Goal: Information Seeking & Learning: Check status

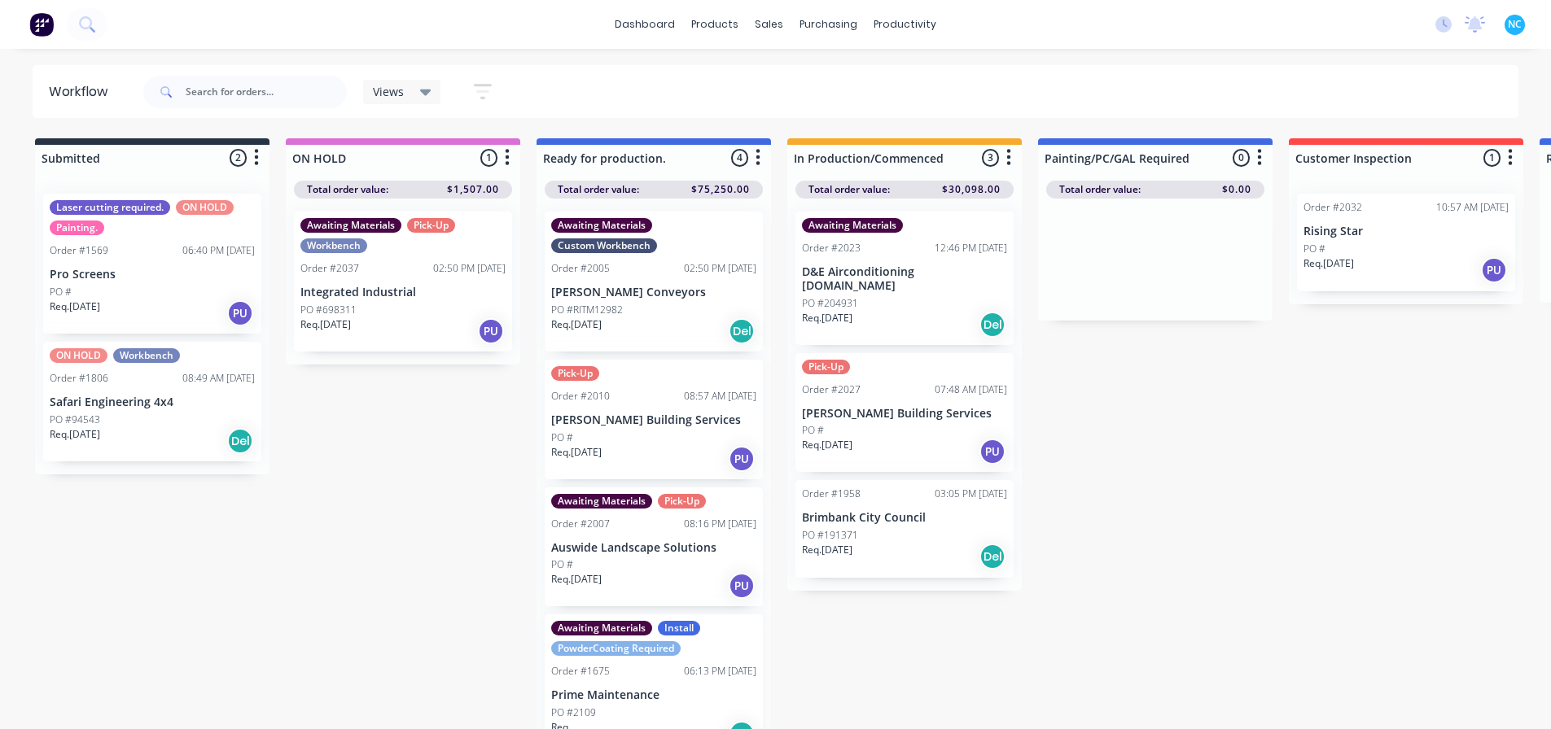
scroll to position [15, 0]
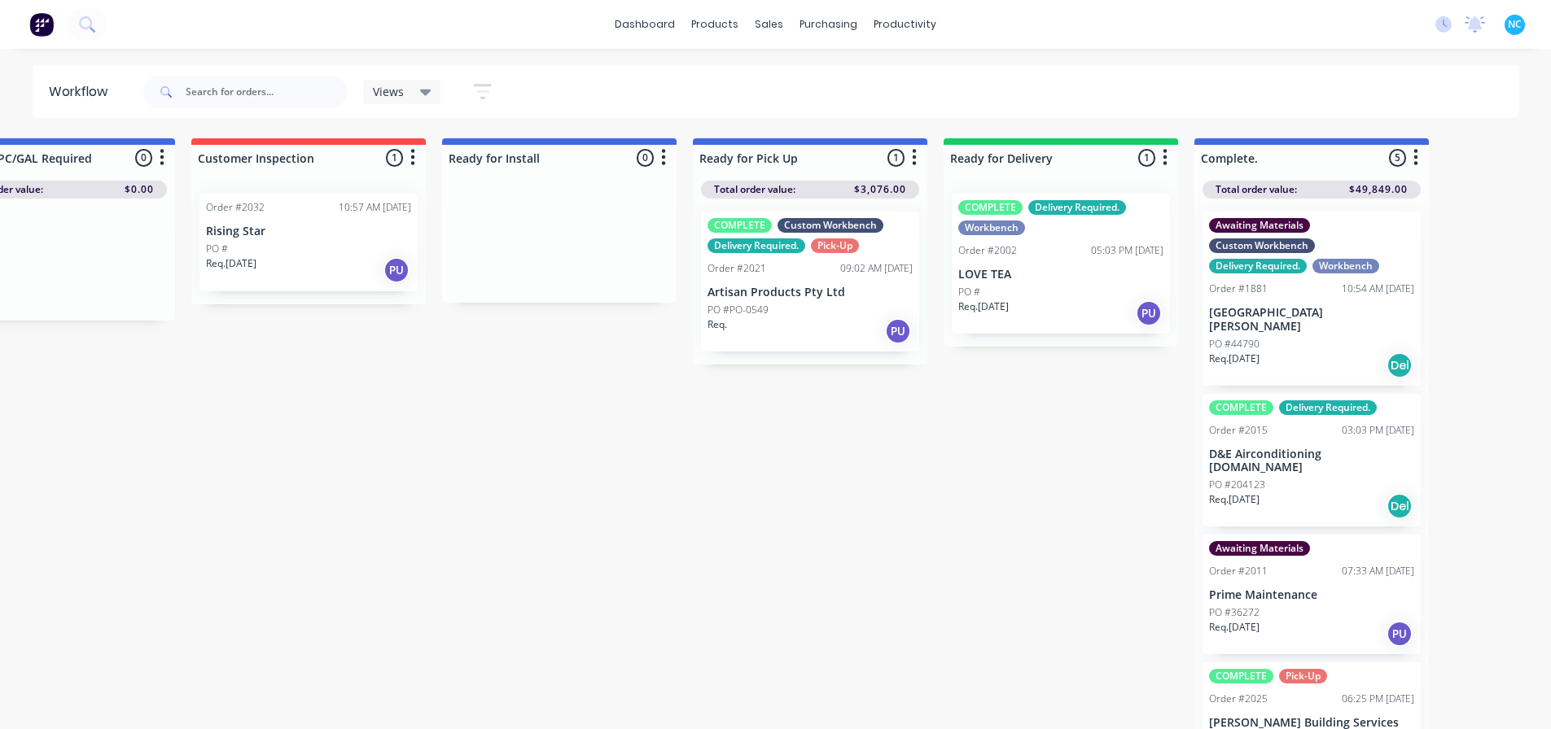
scroll to position [0, 1116]
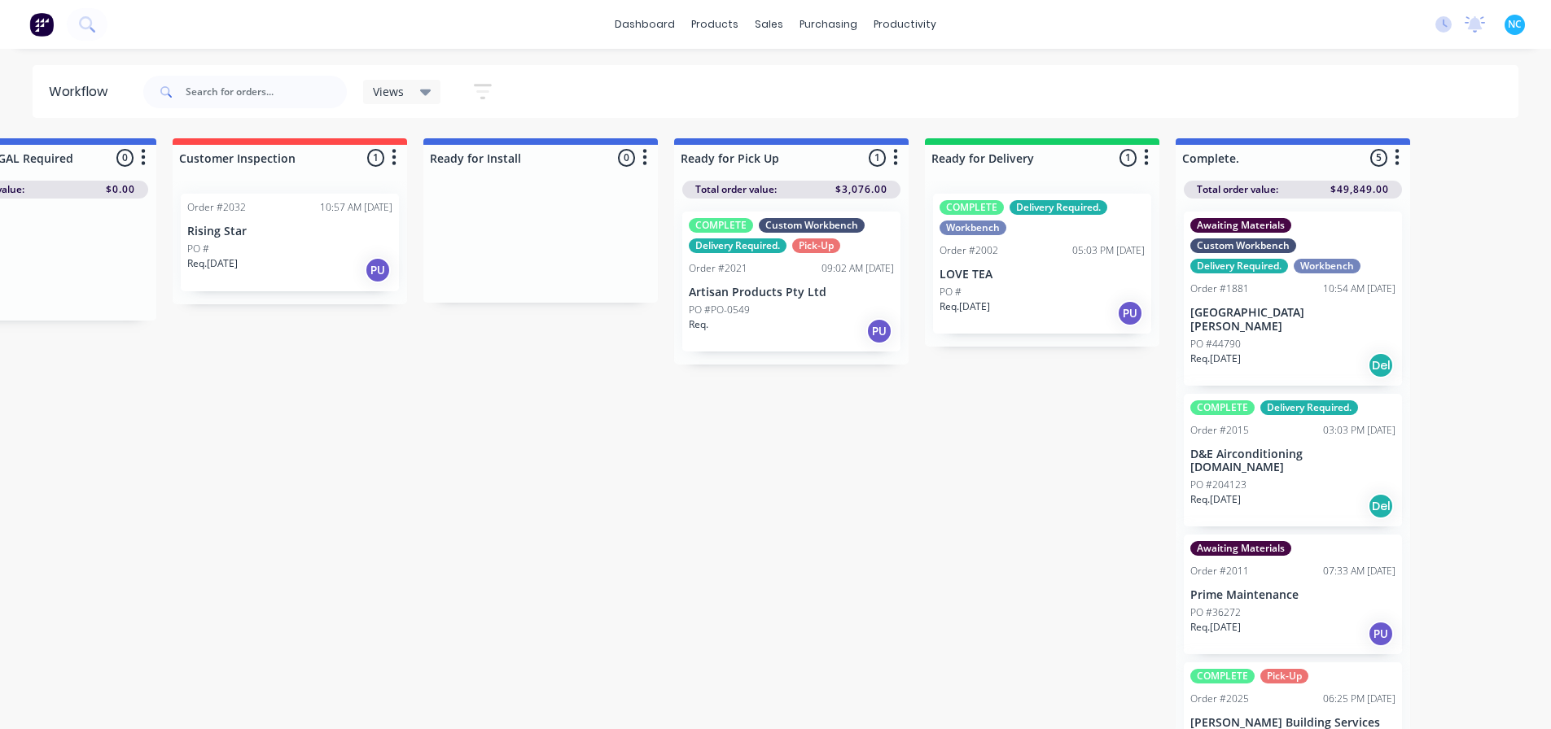
click at [825, 318] on div "Req. PU" at bounding box center [791, 331] width 205 height 28
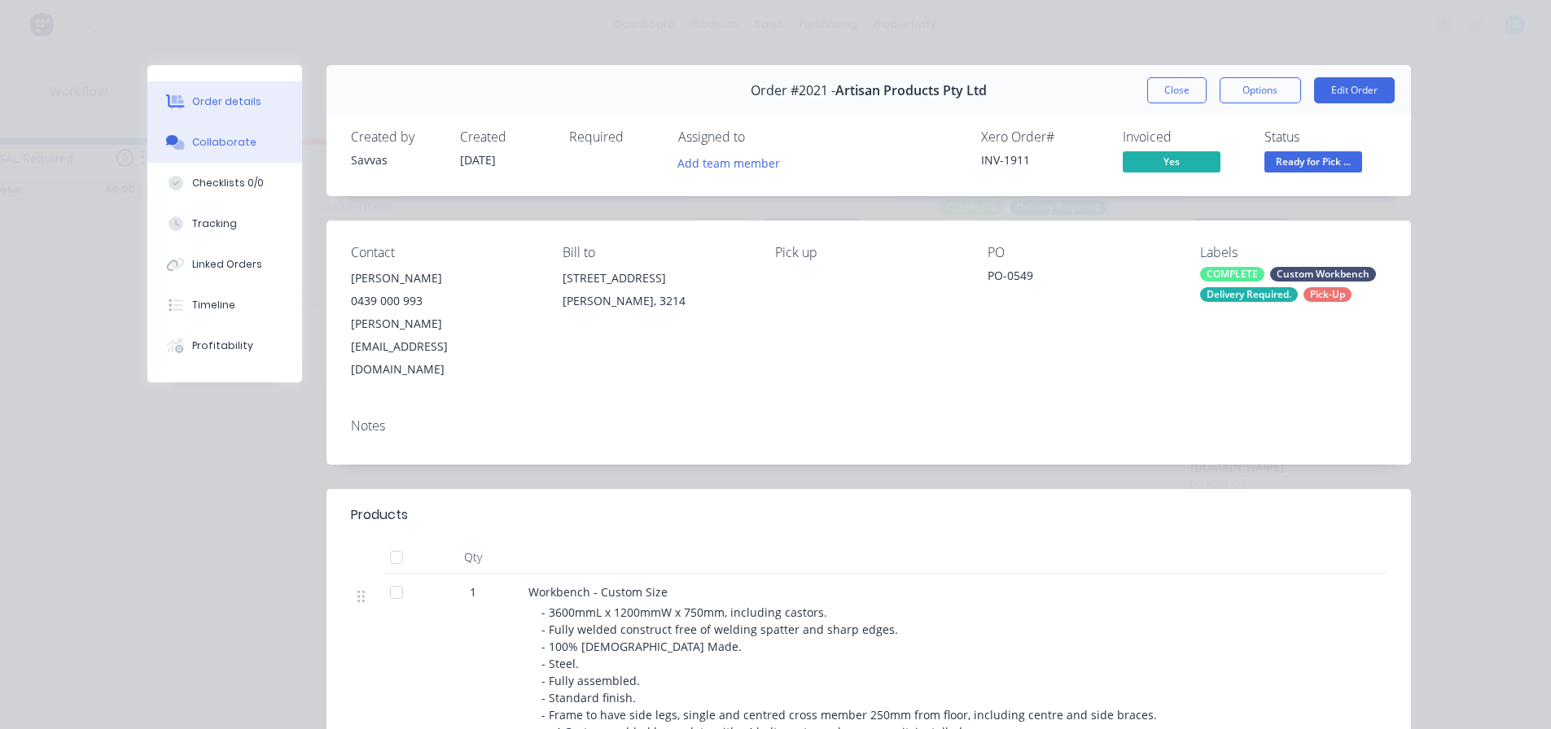
click at [234, 154] on button "Collaborate" at bounding box center [224, 142] width 155 height 41
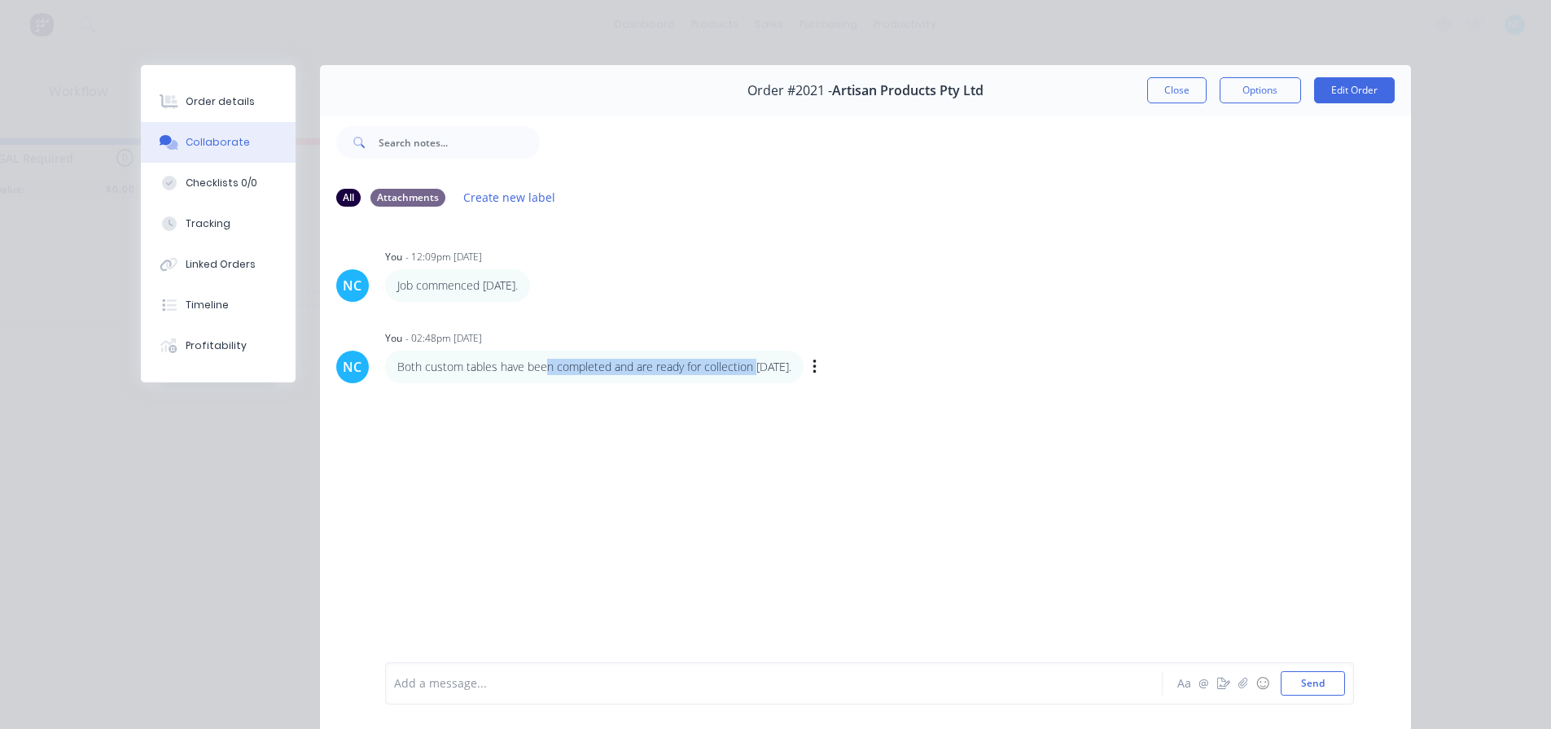
drag, startPoint x: 565, startPoint y: 367, endPoint x: 749, endPoint y: 370, distance: 184.0
click at [749, 370] on p "Both custom tables have been completed and are ready for collection 25/09/2025." at bounding box center [594, 367] width 394 height 16
click at [751, 370] on p "Both custom tables have been completed and are ready for collection 25/09/2025." at bounding box center [594, 367] width 394 height 16
click at [1162, 81] on button "Close" at bounding box center [1176, 90] width 59 height 26
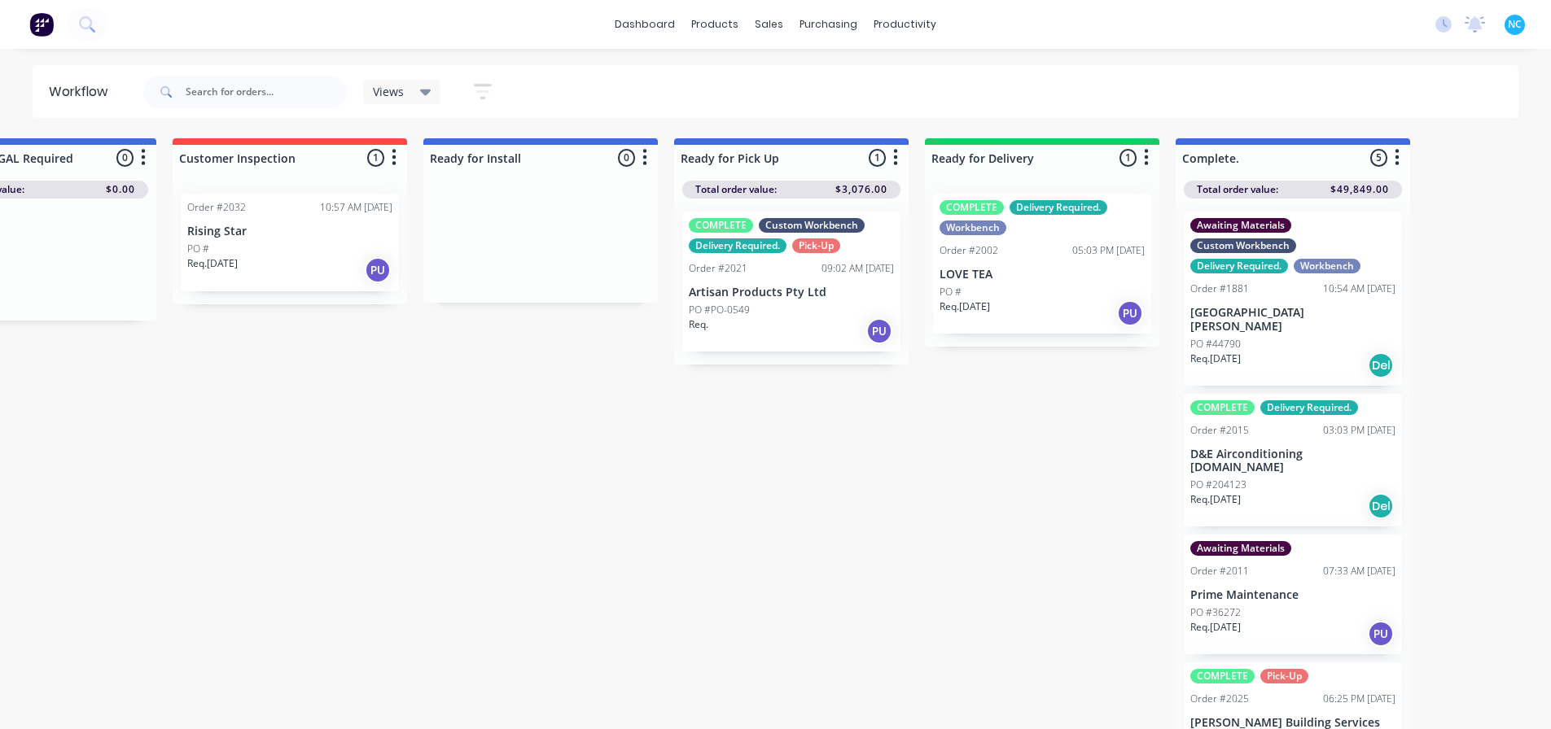
click at [765, 309] on div "PO #PO-0549" at bounding box center [791, 310] width 205 height 15
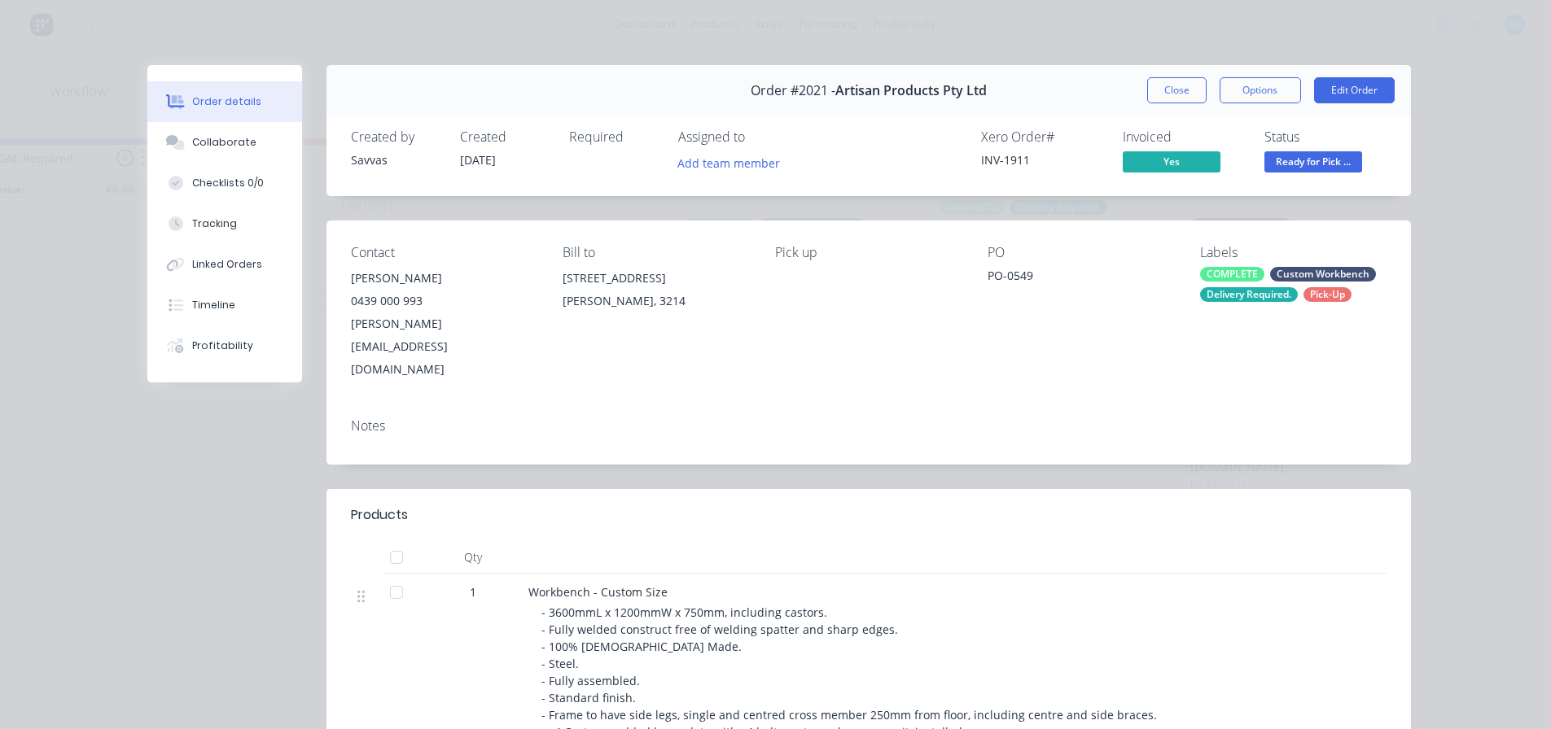
click at [227, 151] on button "Collaborate" at bounding box center [224, 142] width 155 height 41
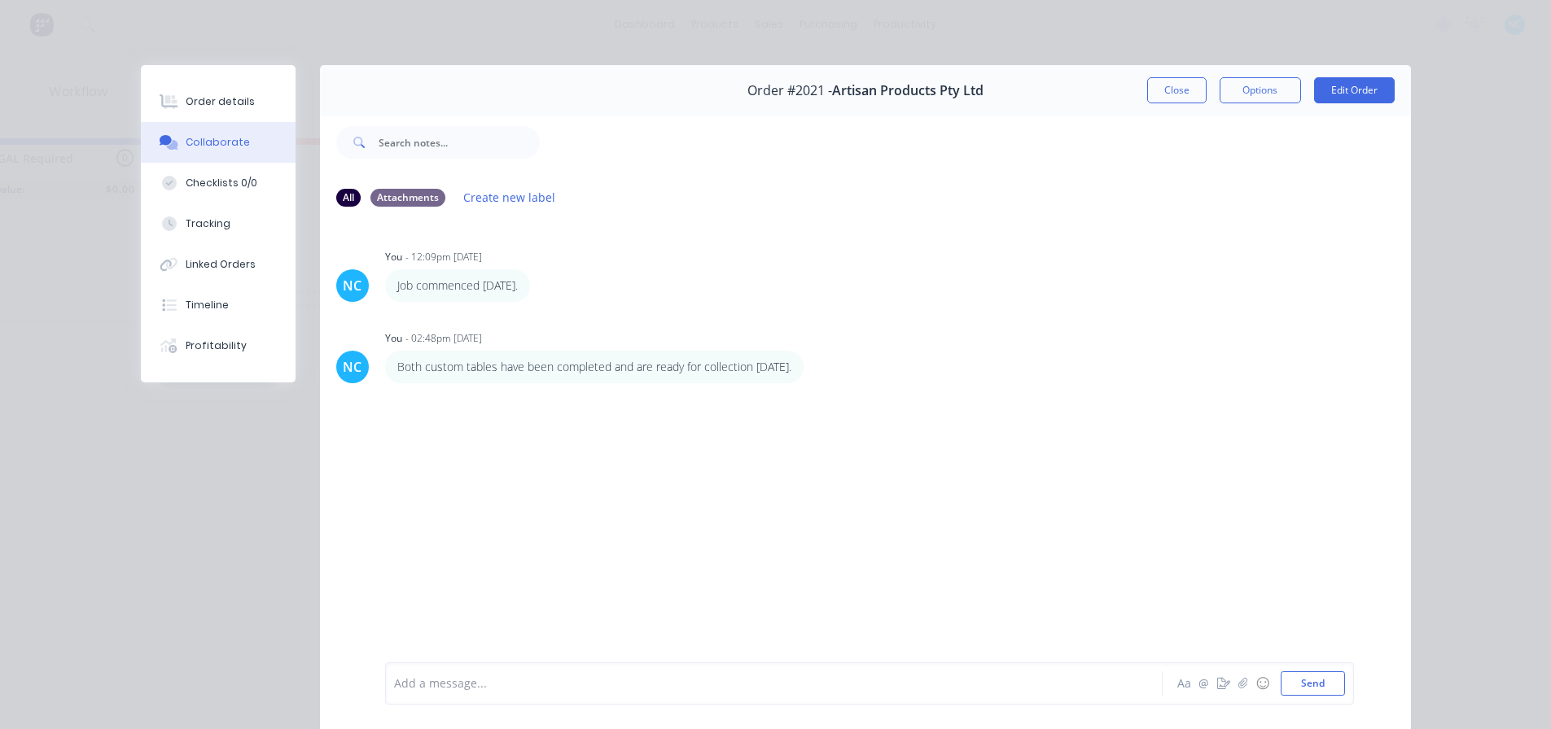
click at [606, 685] on div at bounding box center [751, 684] width 712 height 17
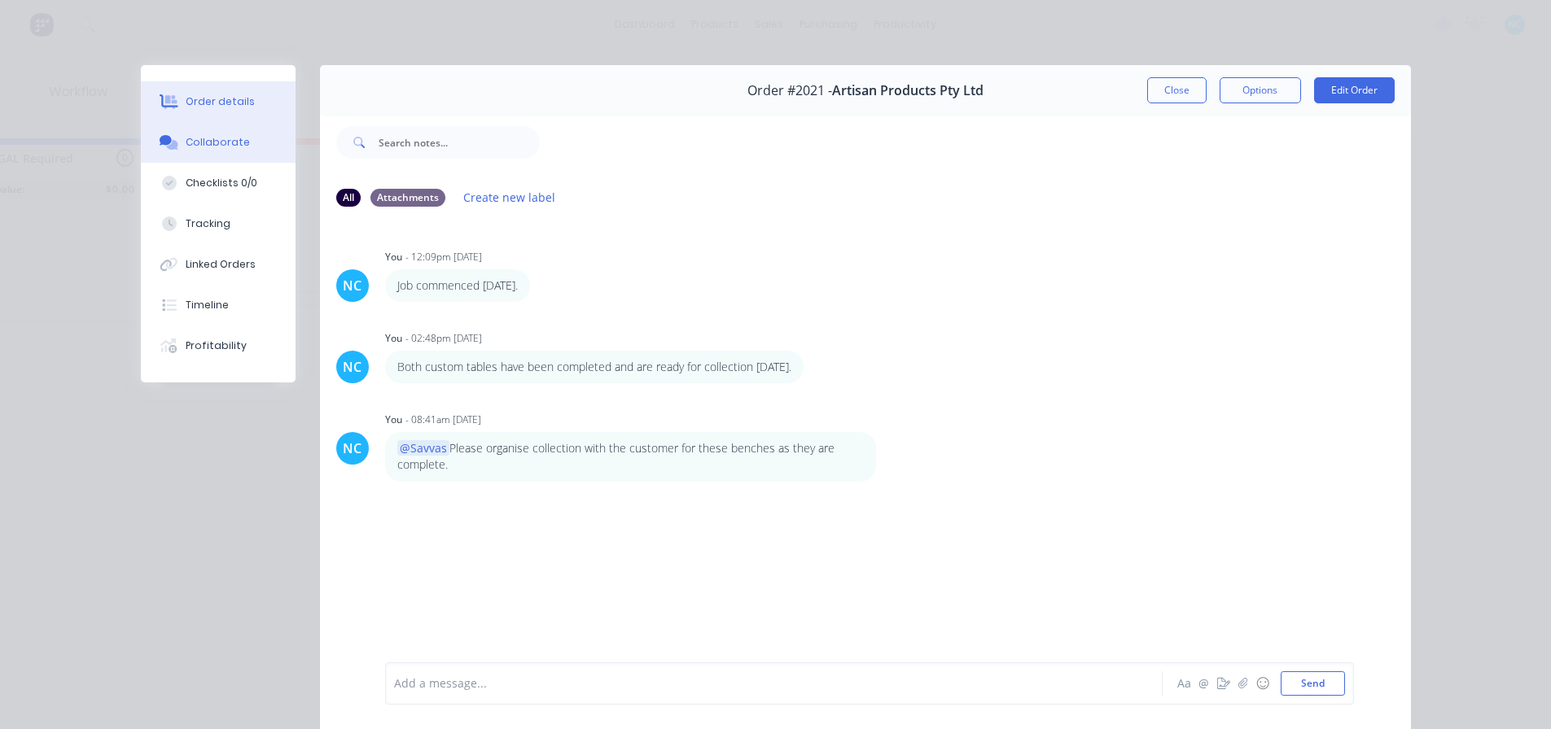
click at [186, 85] on button "Order details" at bounding box center [218, 101] width 155 height 41
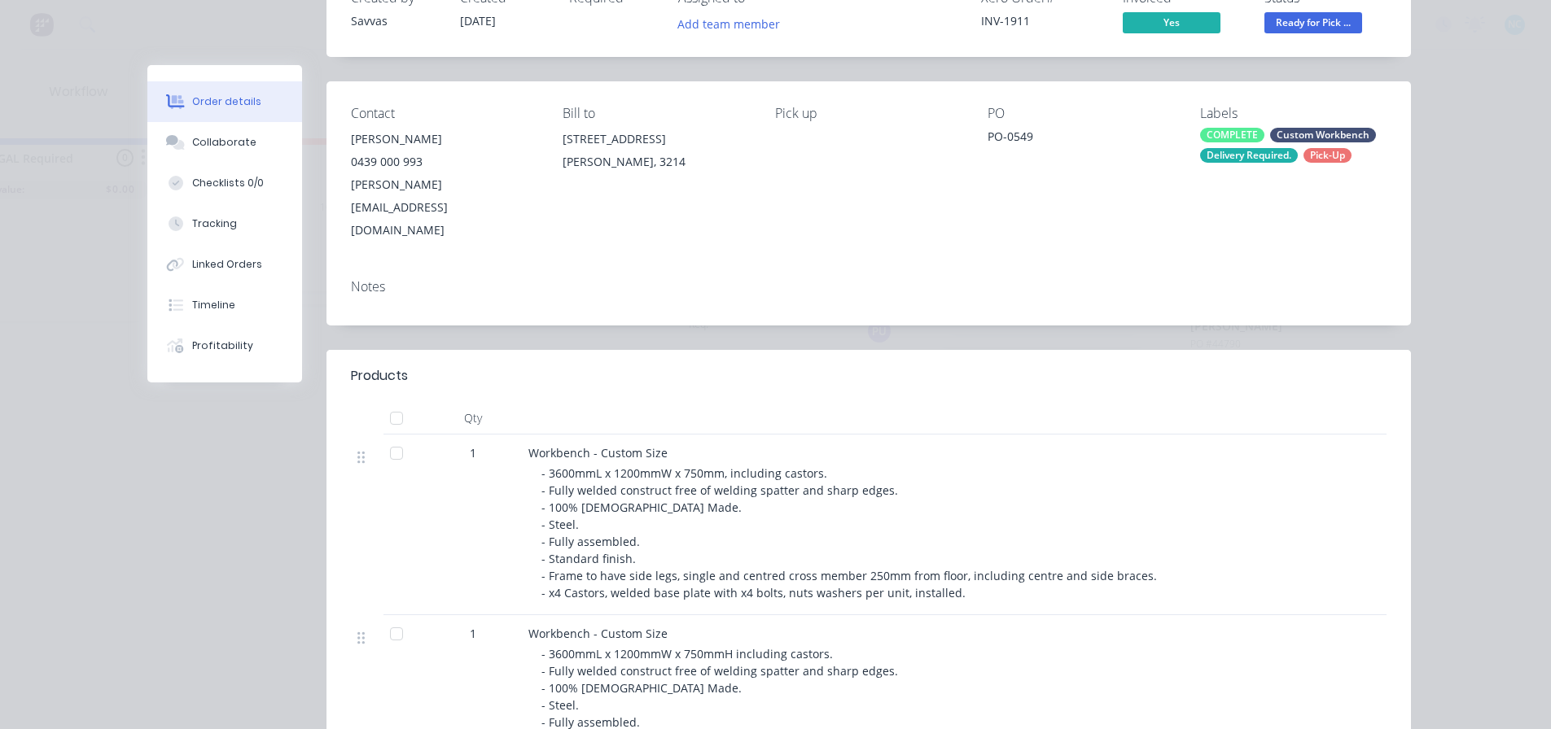
scroll to position [0, 0]
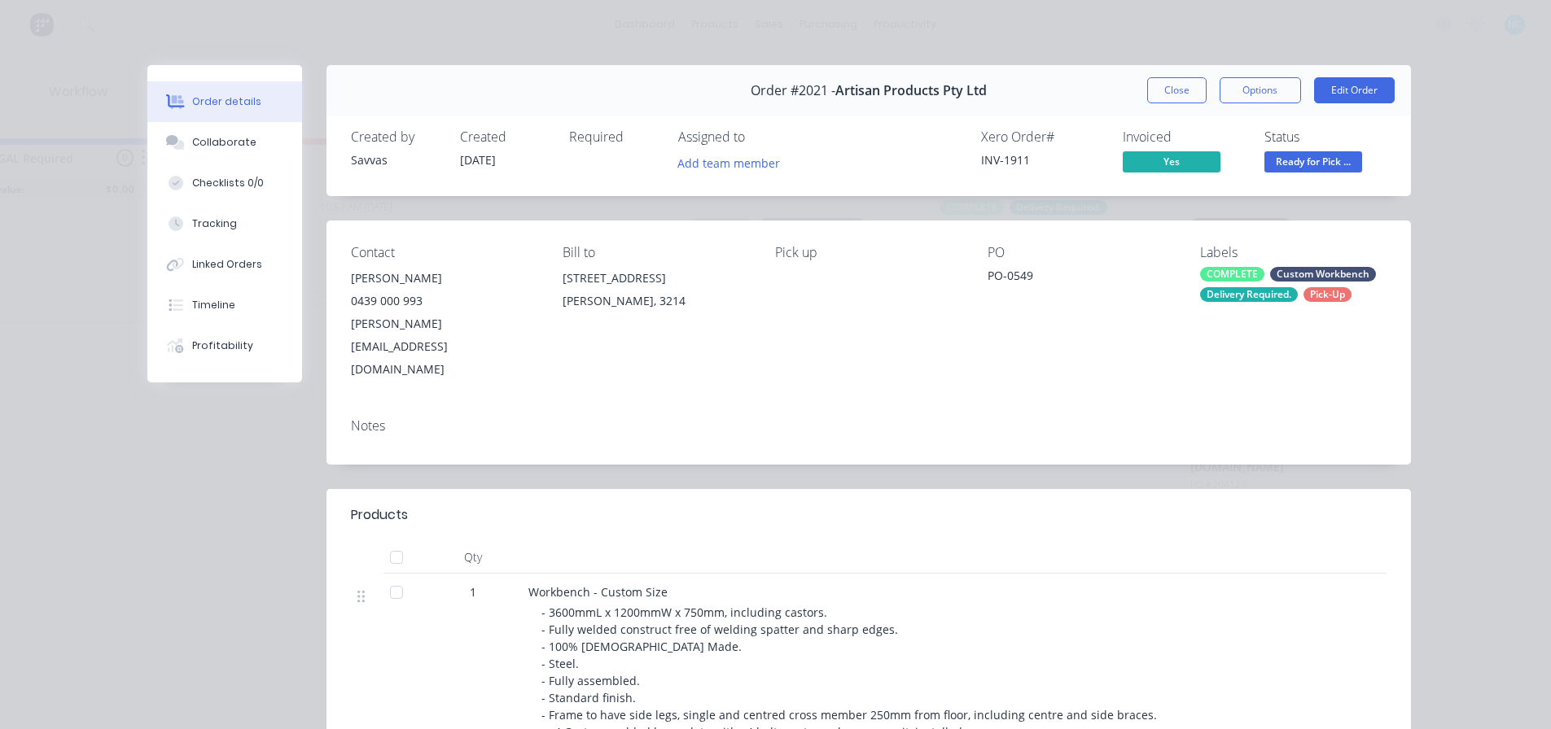
drag, startPoint x: 1166, startPoint y: 93, endPoint x: 579, endPoint y: 663, distance: 818.6
click at [579, 663] on div "Order #2021 - Artisan Products Pty Ltd Close Options Edit Order Created by Savv…" at bounding box center [778, 645] width 1263 height 1160
drag, startPoint x: 541, startPoint y: 626, endPoint x: 686, endPoint y: 624, distance: 145.7
click at [686, 624] on div "- 3600mmL x 1200mmW x 750mm, including castors. - Fully welded construct free o…" at bounding box center [853, 672] width 625 height 137
click at [686, 626] on div "- 3600mmL x 1200mmW x 750mm, including castors. - Fully welded construct free o…" at bounding box center [853, 672] width 625 height 137
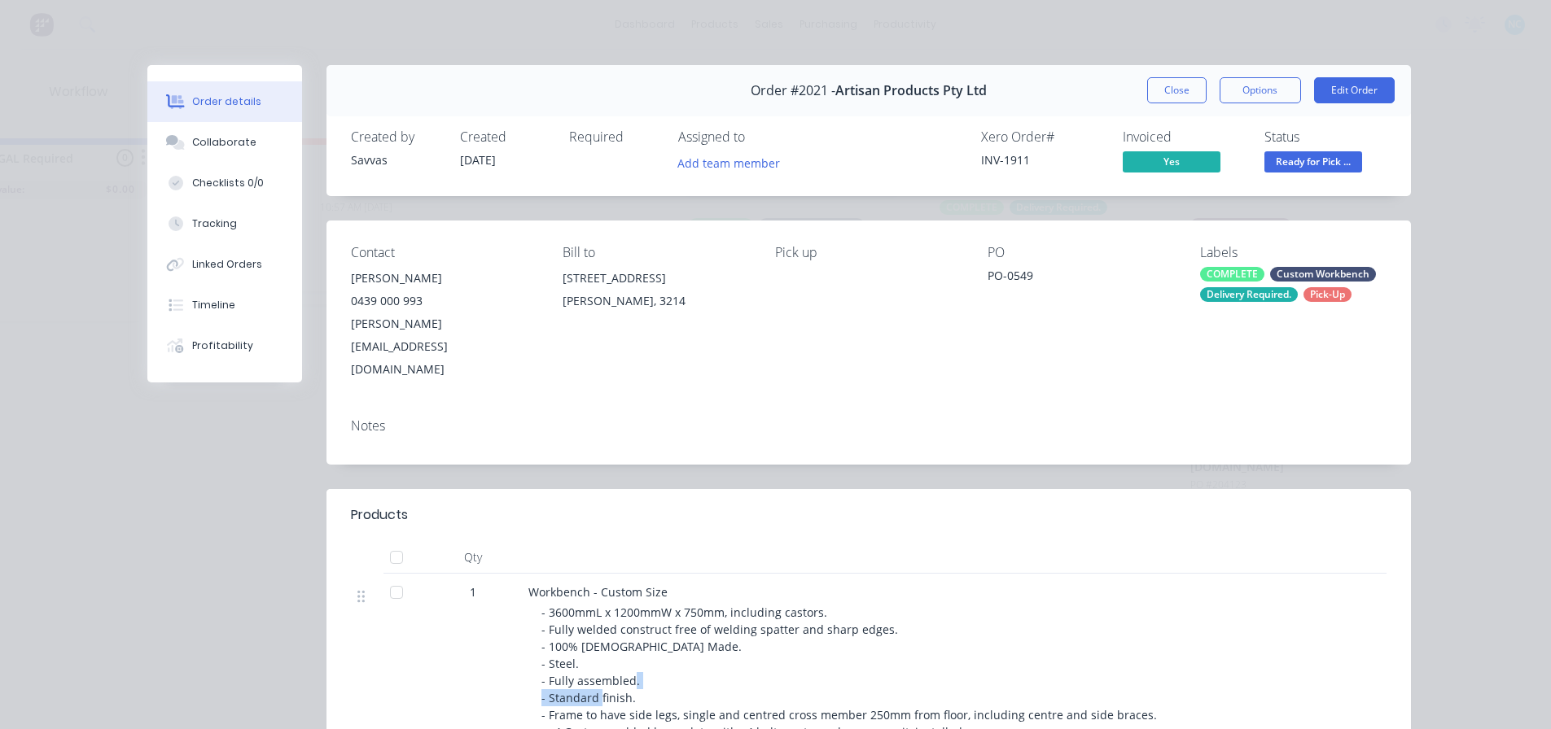
drag, startPoint x: 577, startPoint y: 648, endPoint x: 584, endPoint y: 697, distance: 49.4
click at [677, 650] on div "- 3600mmL x 1200mmW x 750mm, including castors. - Fully welded construct free o…" at bounding box center [853, 672] width 625 height 137
click at [584, 697] on div "Workbench - Custom Size - 3600mmL x 1200mmW x 750mm, including castors. - Fully…" at bounding box center [847, 664] width 651 height 181
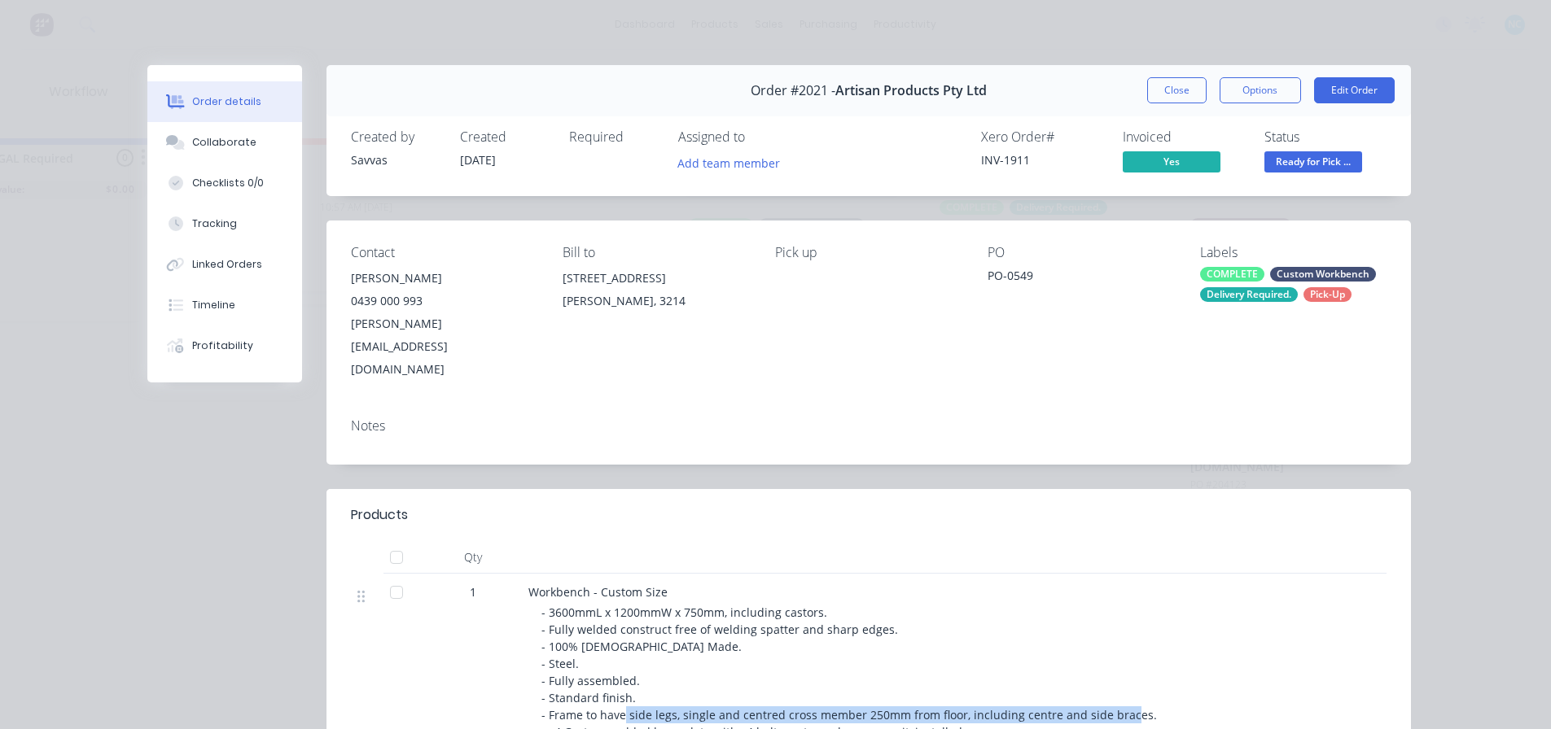
drag, startPoint x: 555, startPoint y: 681, endPoint x: 655, endPoint y: 664, distance: 101.4
click at [655, 664] on span "- 3600mmL x 1200mmW x 750mm, including castors. - Fully welded construct free o…" at bounding box center [848, 672] width 615 height 135
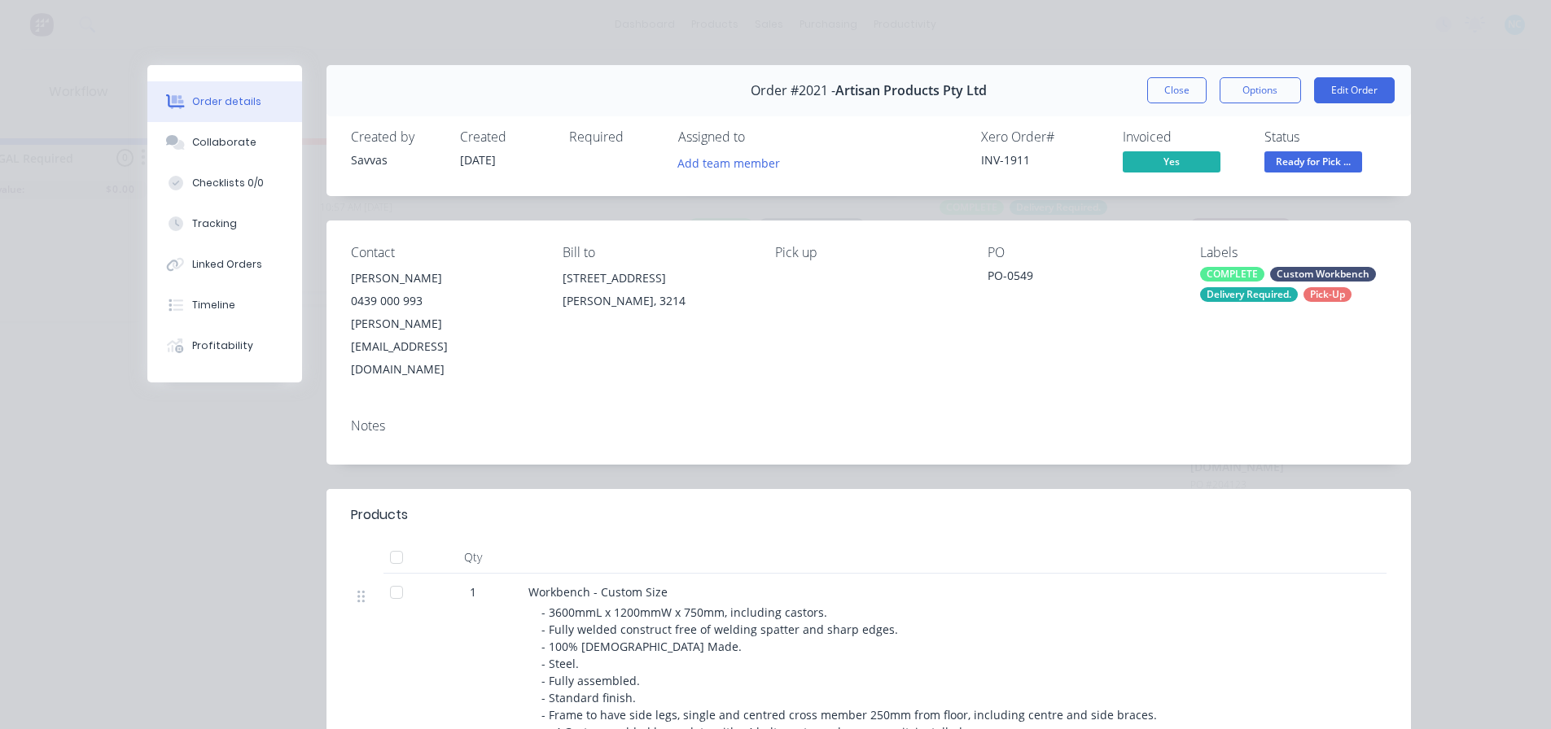
drag, startPoint x: 667, startPoint y: 660, endPoint x: 751, endPoint y: 655, distance: 84.8
click at [751, 655] on div "- 3600mmL x 1200mmW x 750mm, including castors. - Fully welded construct free o…" at bounding box center [853, 672] width 625 height 137
drag, startPoint x: 709, startPoint y: 670, endPoint x: 1082, endPoint y: 672, distance: 372.8
click at [1082, 672] on span "- 3600mmL x 1200mmW x 750mm, including castors. - Fully welded construct free o…" at bounding box center [848, 672] width 615 height 135
click at [1090, 672] on span "- 3600mmL x 1200mmW x 750mm, including castors. - Fully welded construct free o…" at bounding box center [848, 672] width 615 height 135
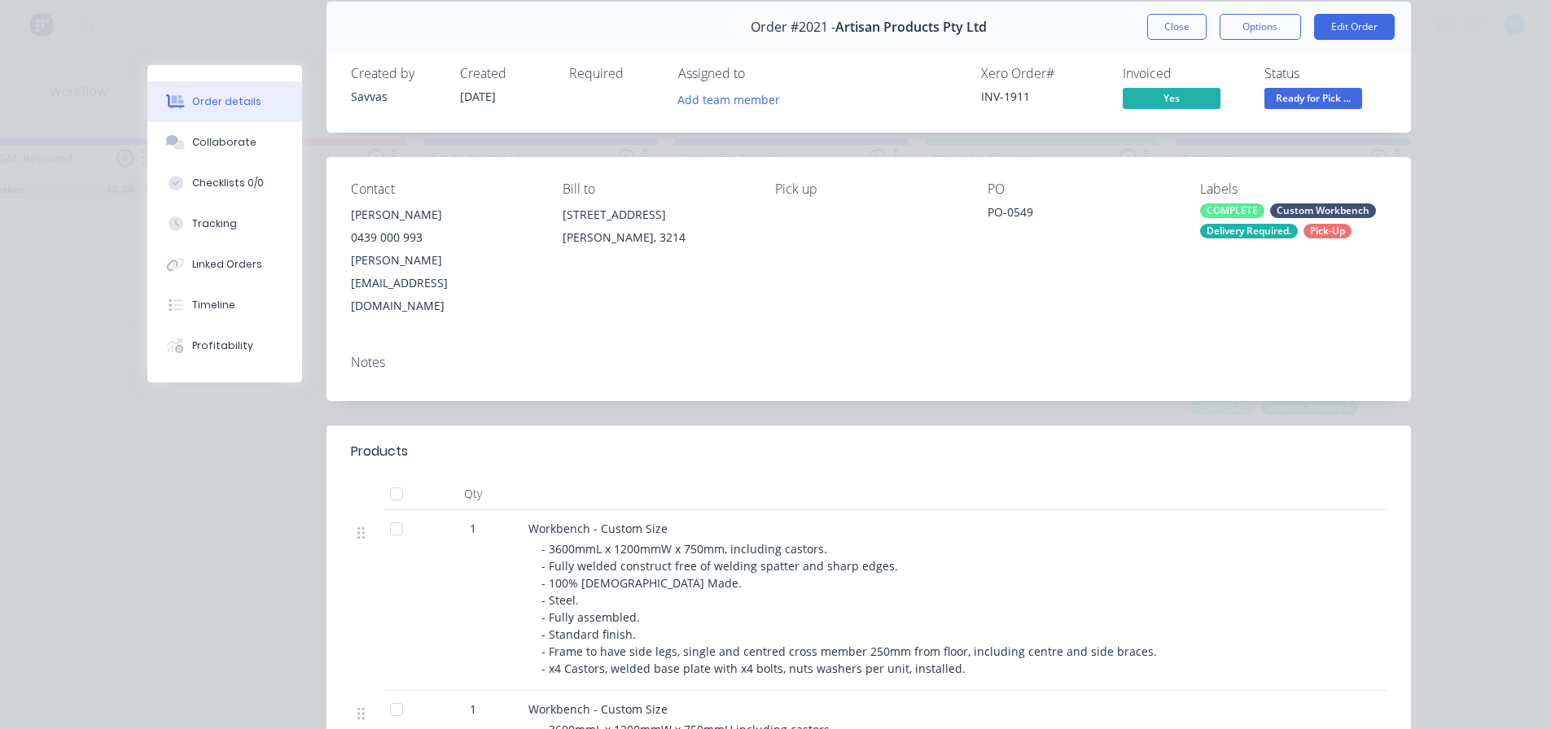
scroll to position [163, 0]
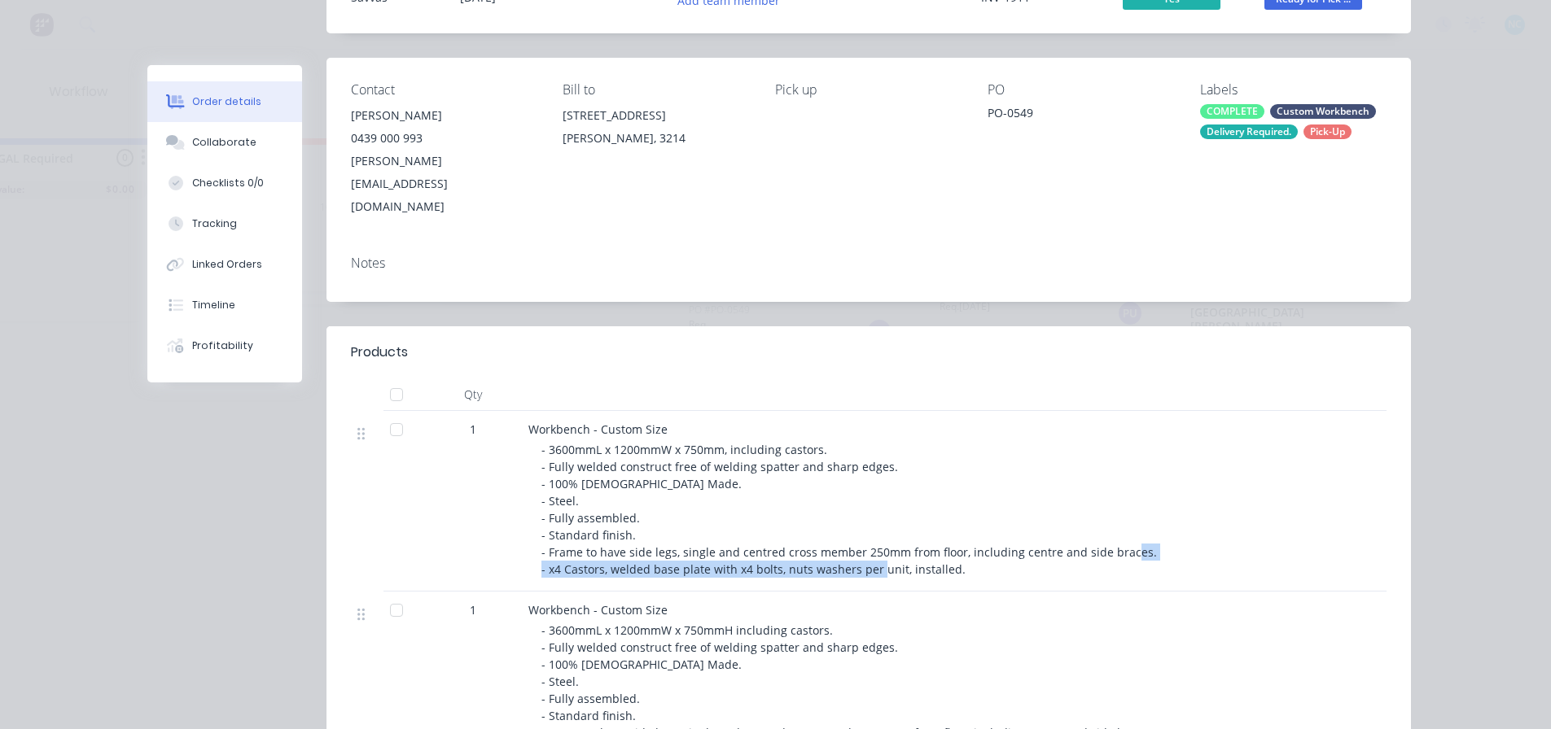
drag, startPoint x: 554, startPoint y: 525, endPoint x: 913, endPoint y: 523, distance: 359.0
click at [907, 524] on span "- 3600mmL x 1200mmW x 750mm, including castors. - Fully welded construct free o…" at bounding box center [848, 509] width 615 height 135
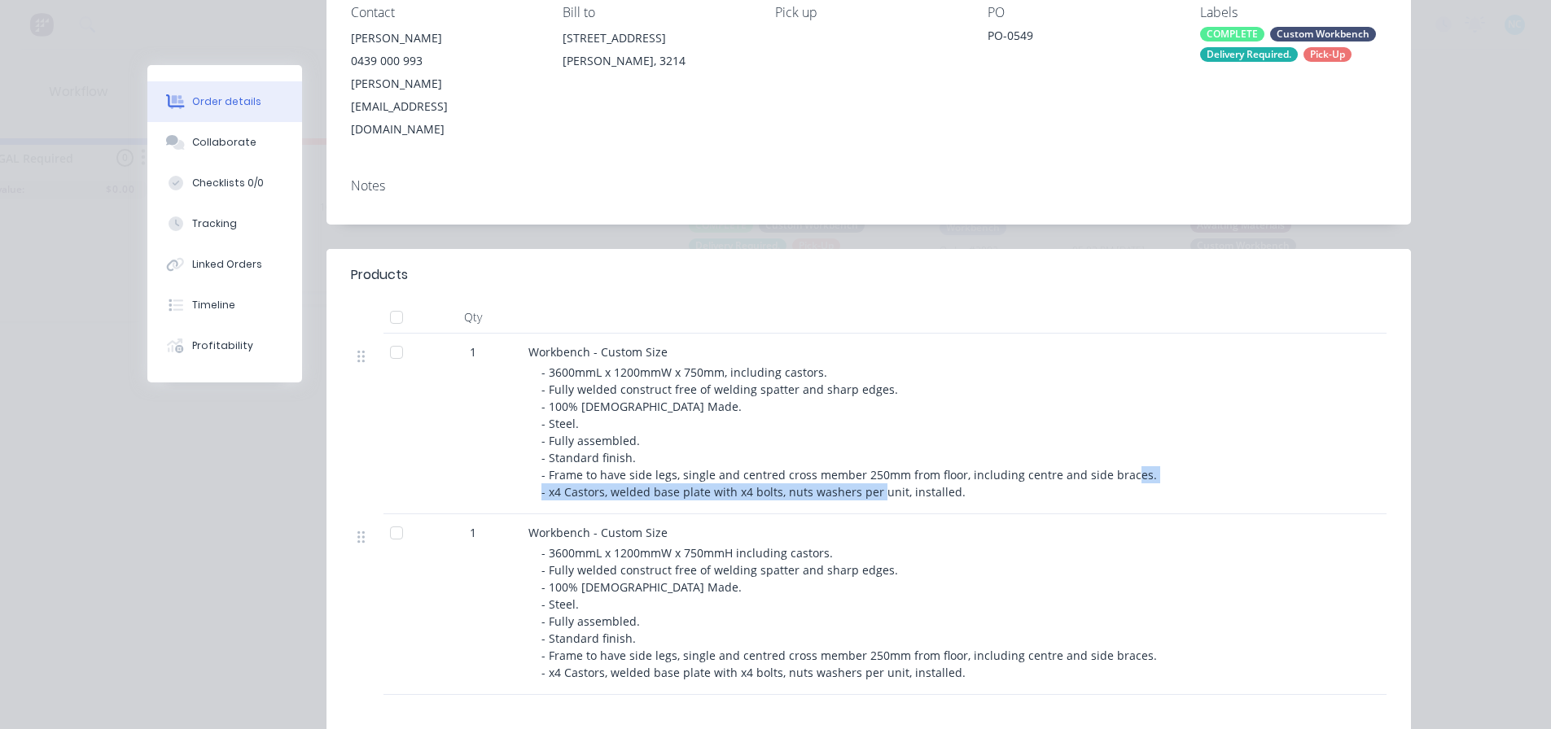
scroll to position [326, 0]
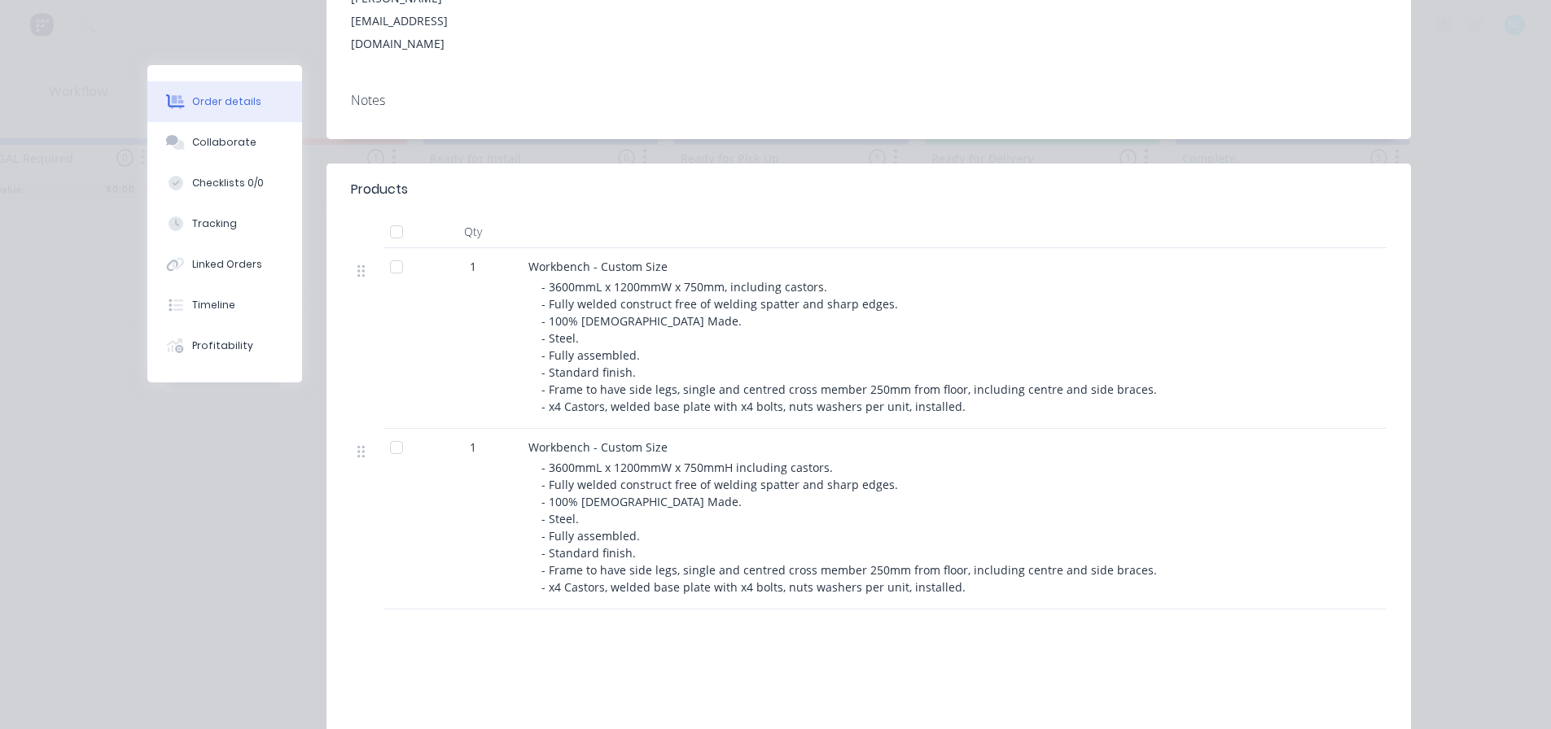
click at [579, 460] on span "- 3600mmL x 1200mmW x 750mmH including castors. - Fully welded construct free o…" at bounding box center [848, 527] width 615 height 135
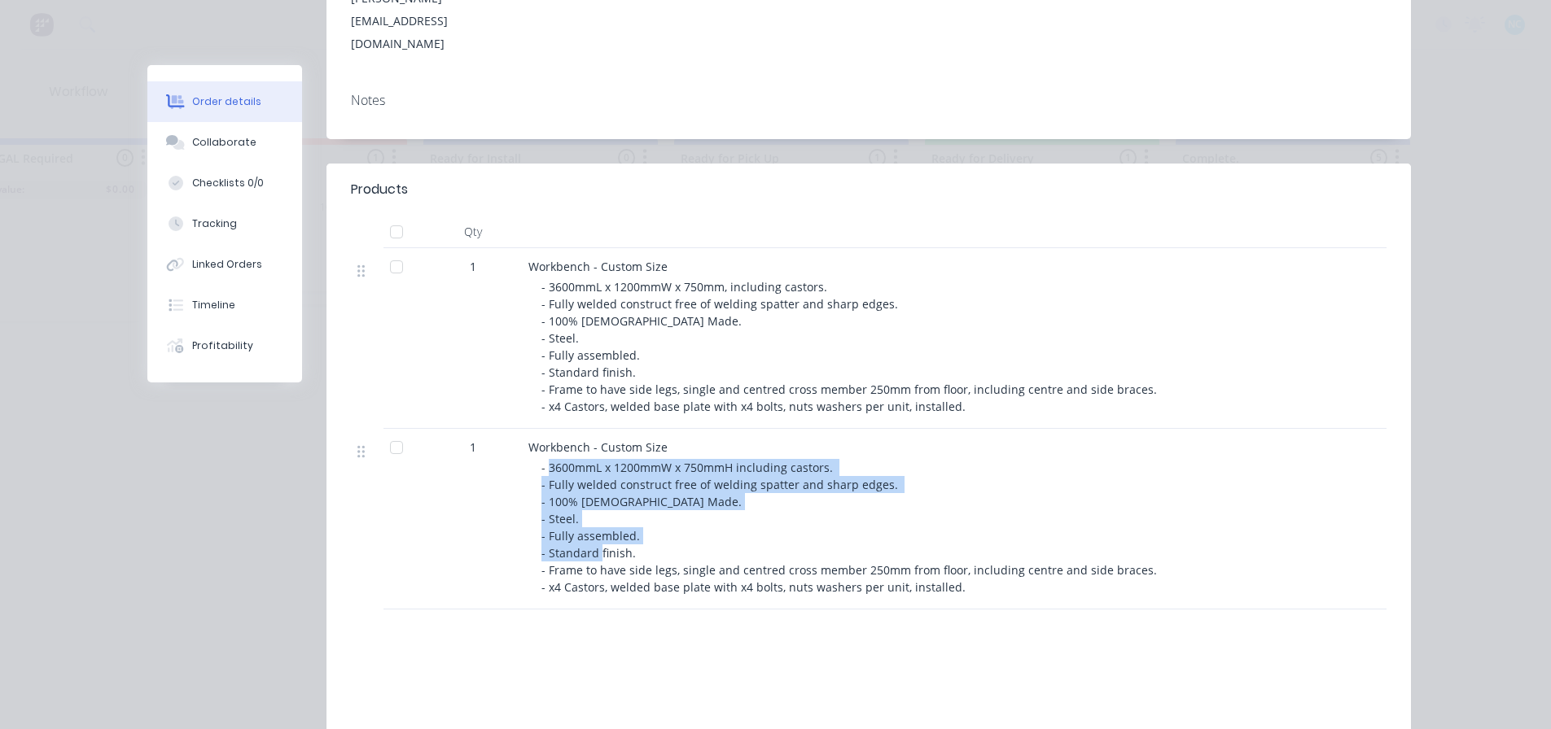
drag, startPoint x: 545, startPoint y: 416, endPoint x: 755, endPoint y: 515, distance: 233.0
click at [755, 515] on div "- 3600mmL x 1200mmW x 750mmH including castors. - Fully welded construct free o…" at bounding box center [853, 527] width 625 height 137
click at [756, 515] on div "- 3600mmL x 1200mmW x 750mmH including castors. - Fully welded construct free o…" at bounding box center [853, 527] width 625 height 137
click at [256, 137] on button "Collaborate" at bounding box center [224, 142] width 155 height 41
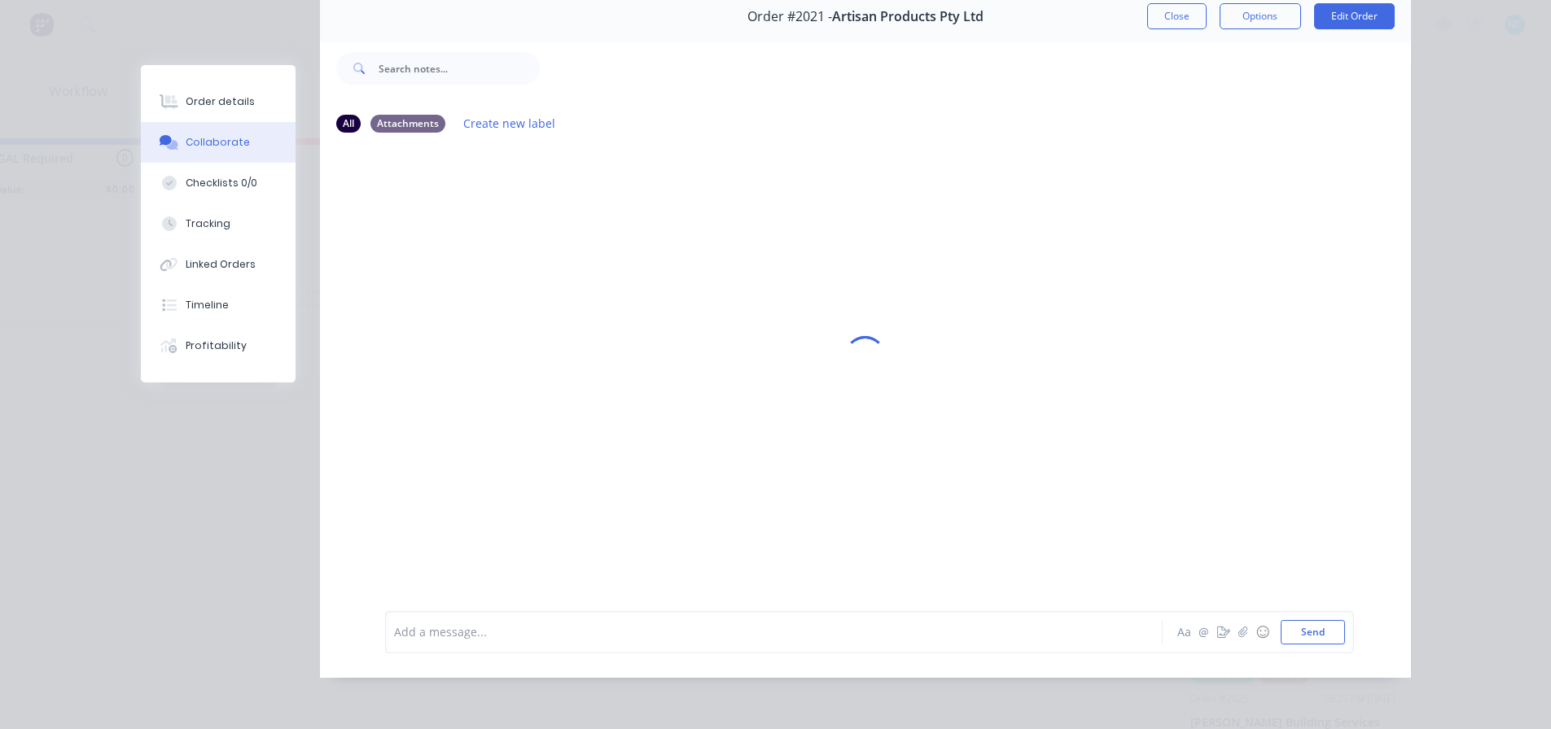
scroll to position [0, 0]
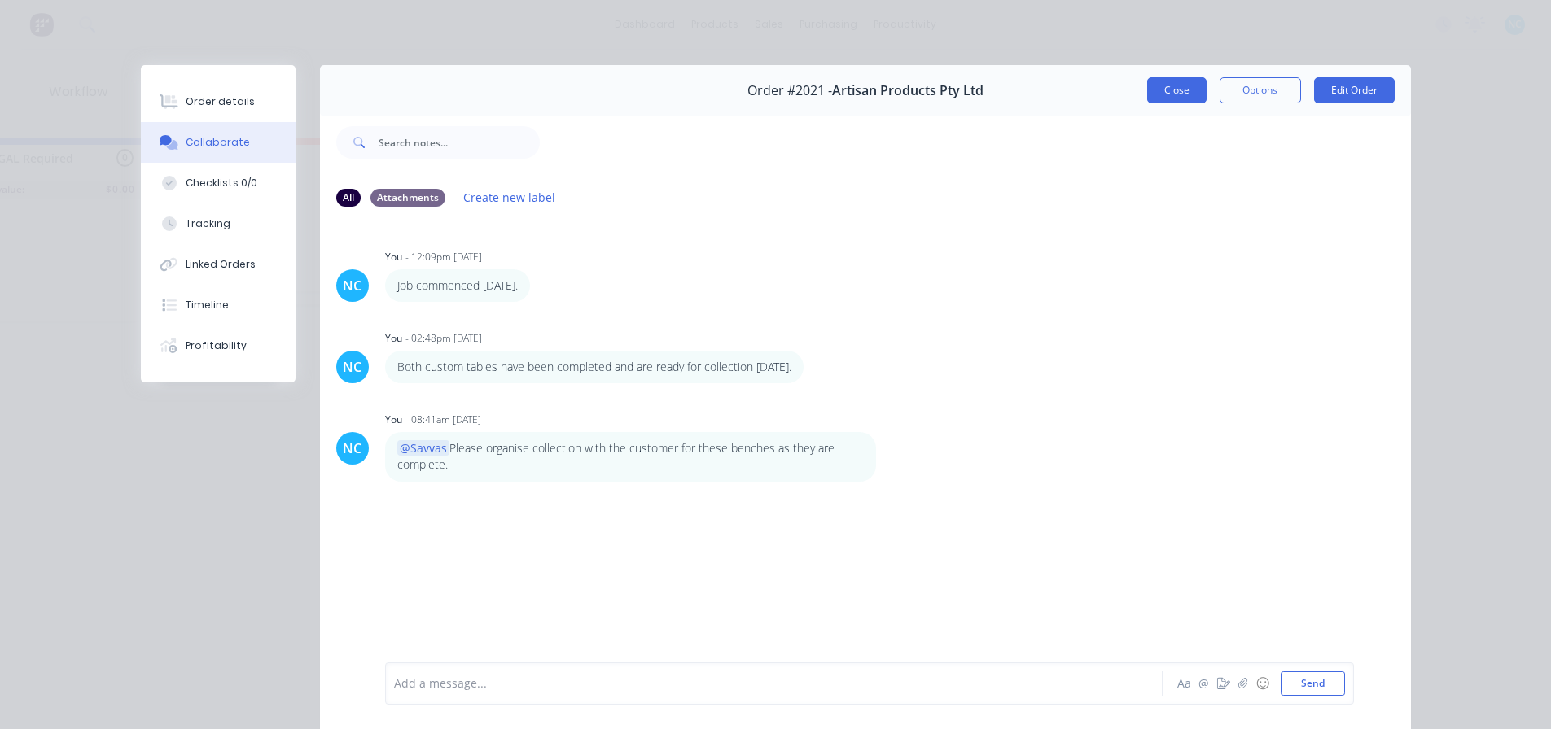
click at [1176, 80] on button "Close" at bounding box center [1176, 90] width 59 height 26
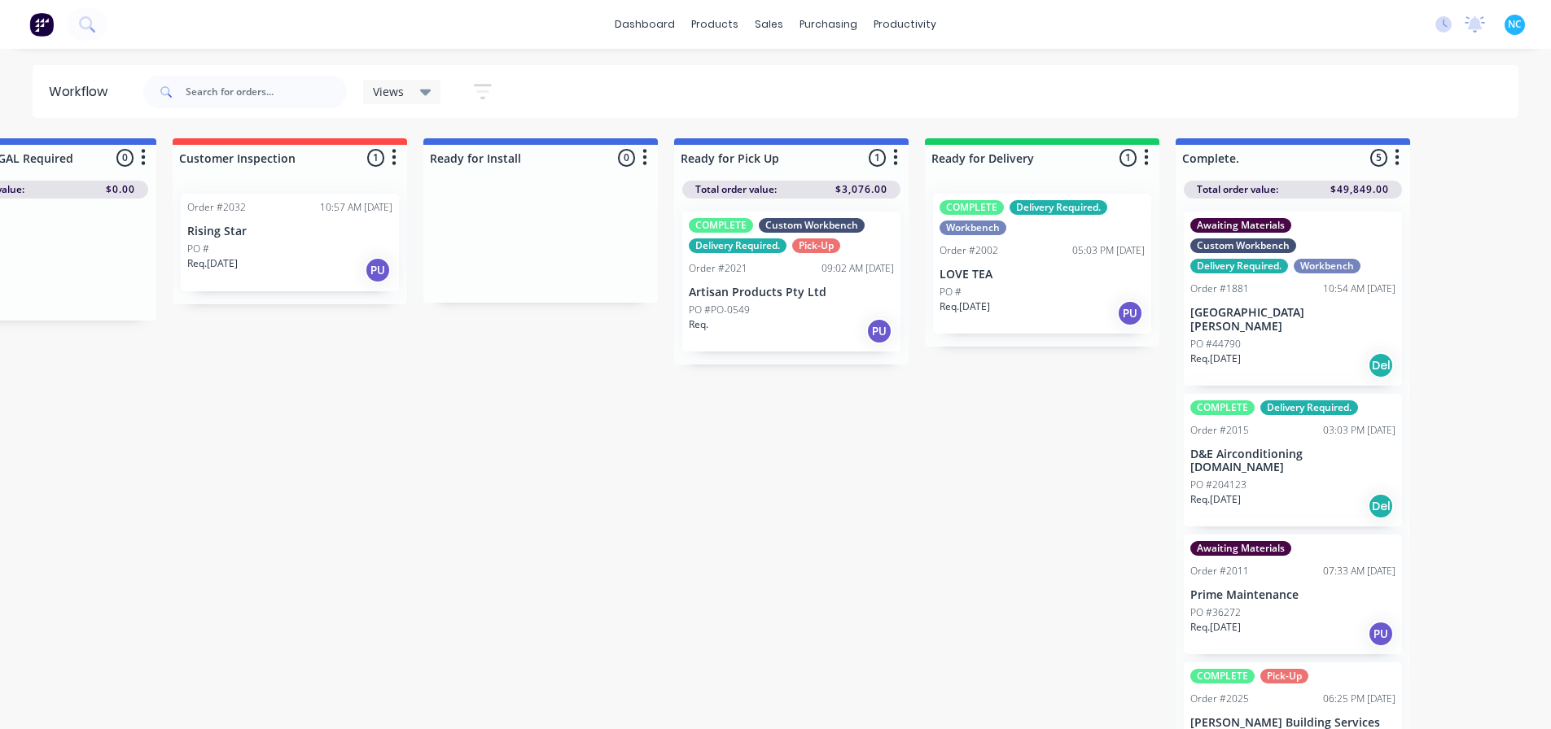
click at [1029, 280] on p "LOVE TEA" at bounding box center [1041, 275] width 205 height 14
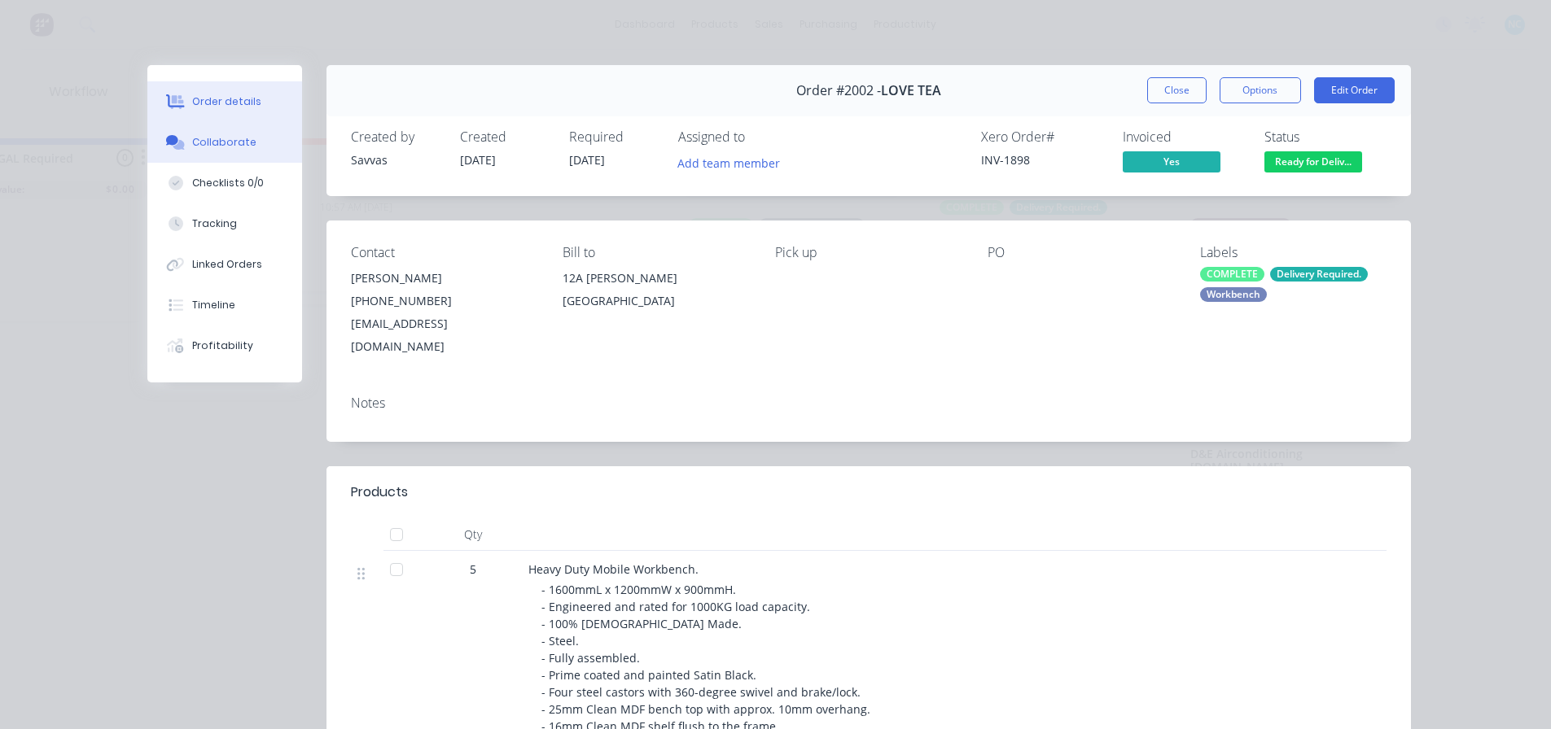
click at [259, 149] on button "Collaborate" at bounding box center [224, 142] width 155 height 41
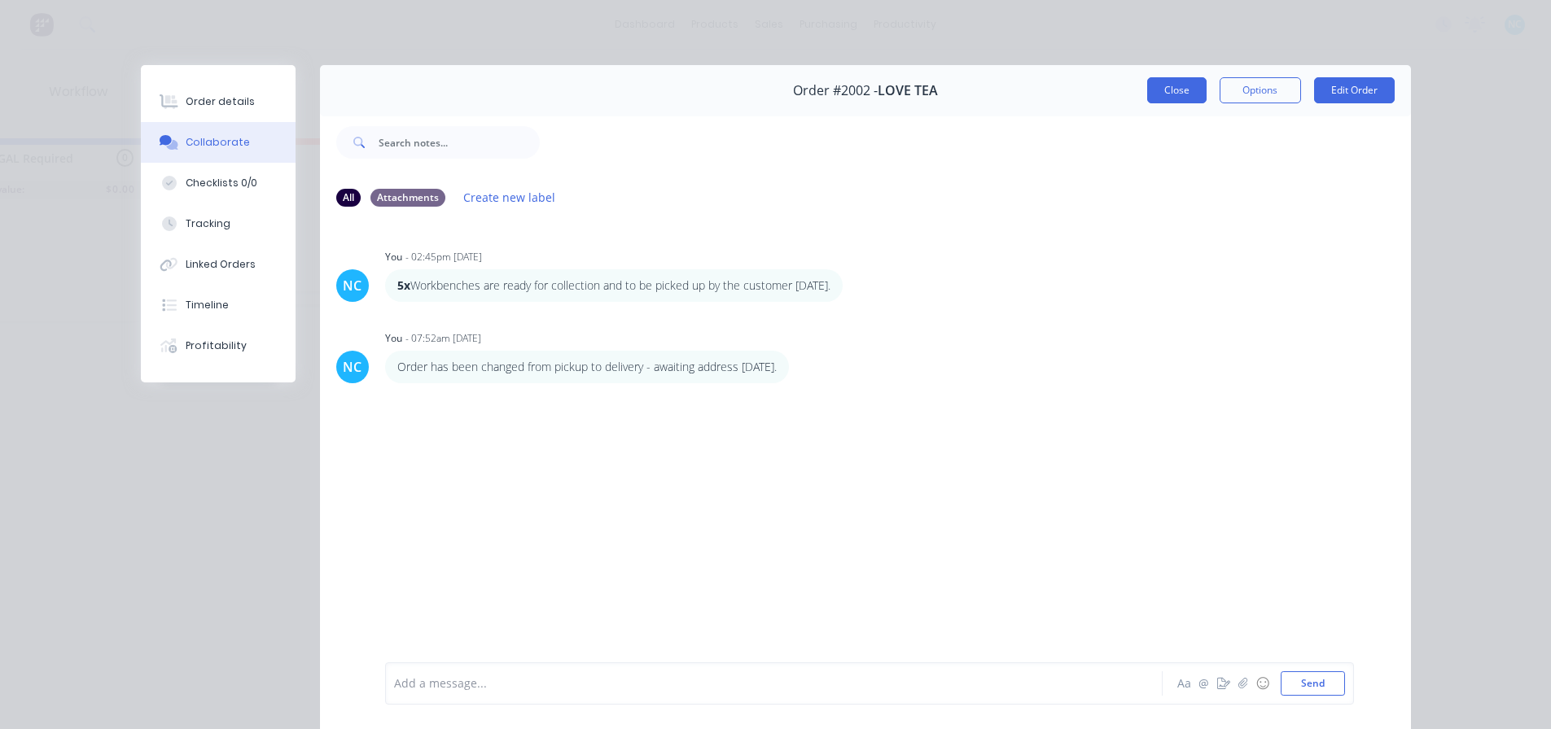
click at [1175, 94] on button "Close" at bounding box center [1176, 90] width 59 height 26
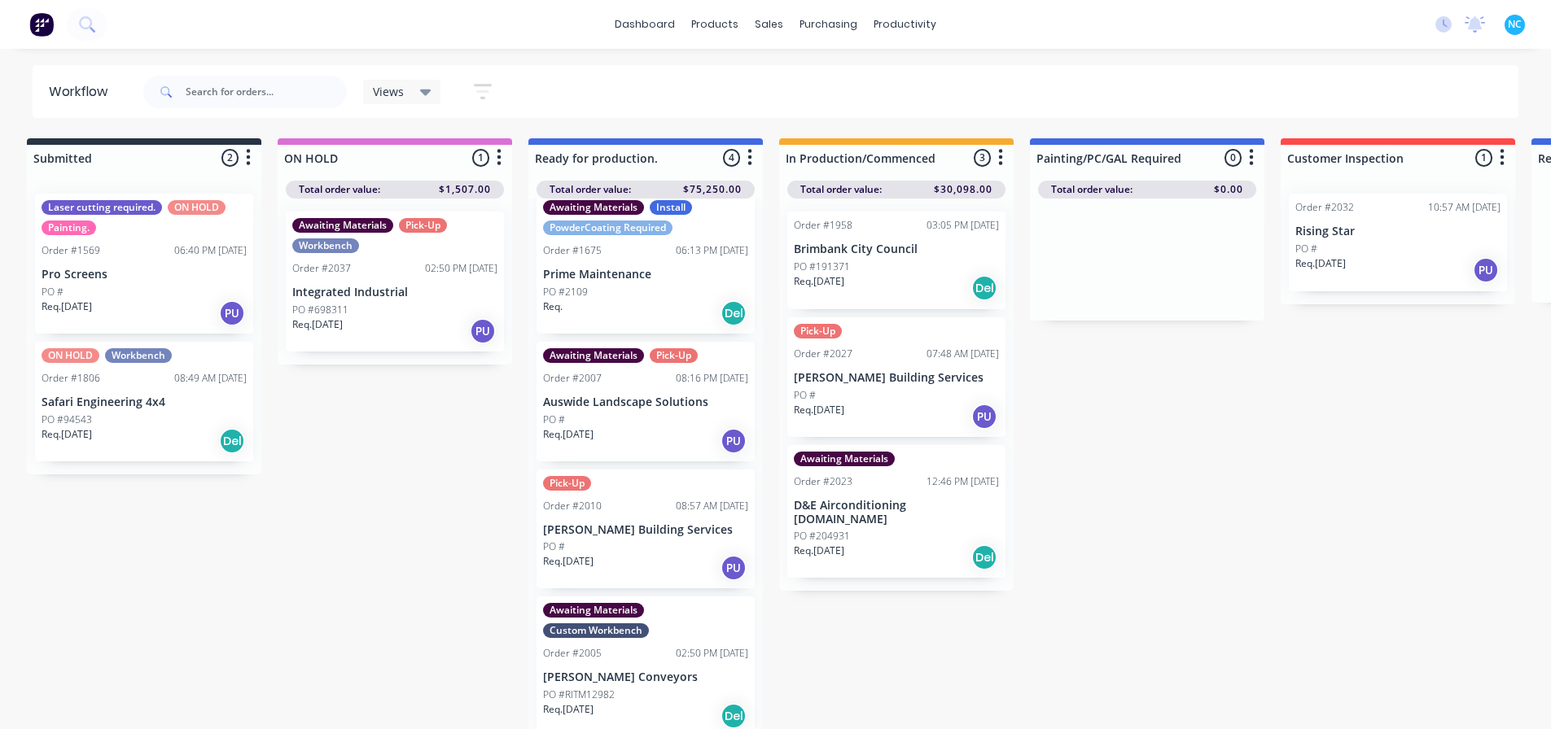
scroll to position [23, 0]
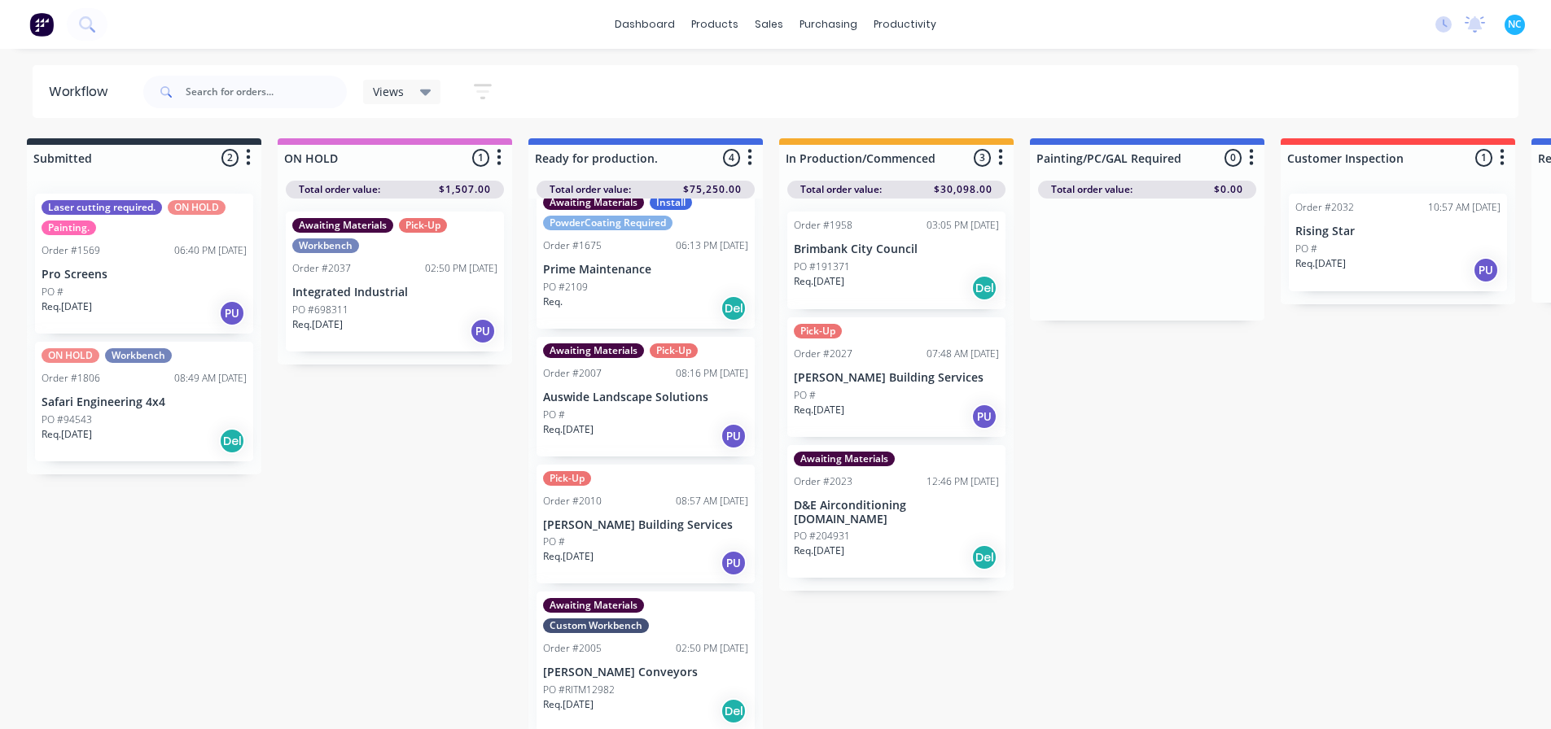
click at [388, 318] on div "Req. 25/09/25 PU" at bounding box center [394, 331] width 205 height 28
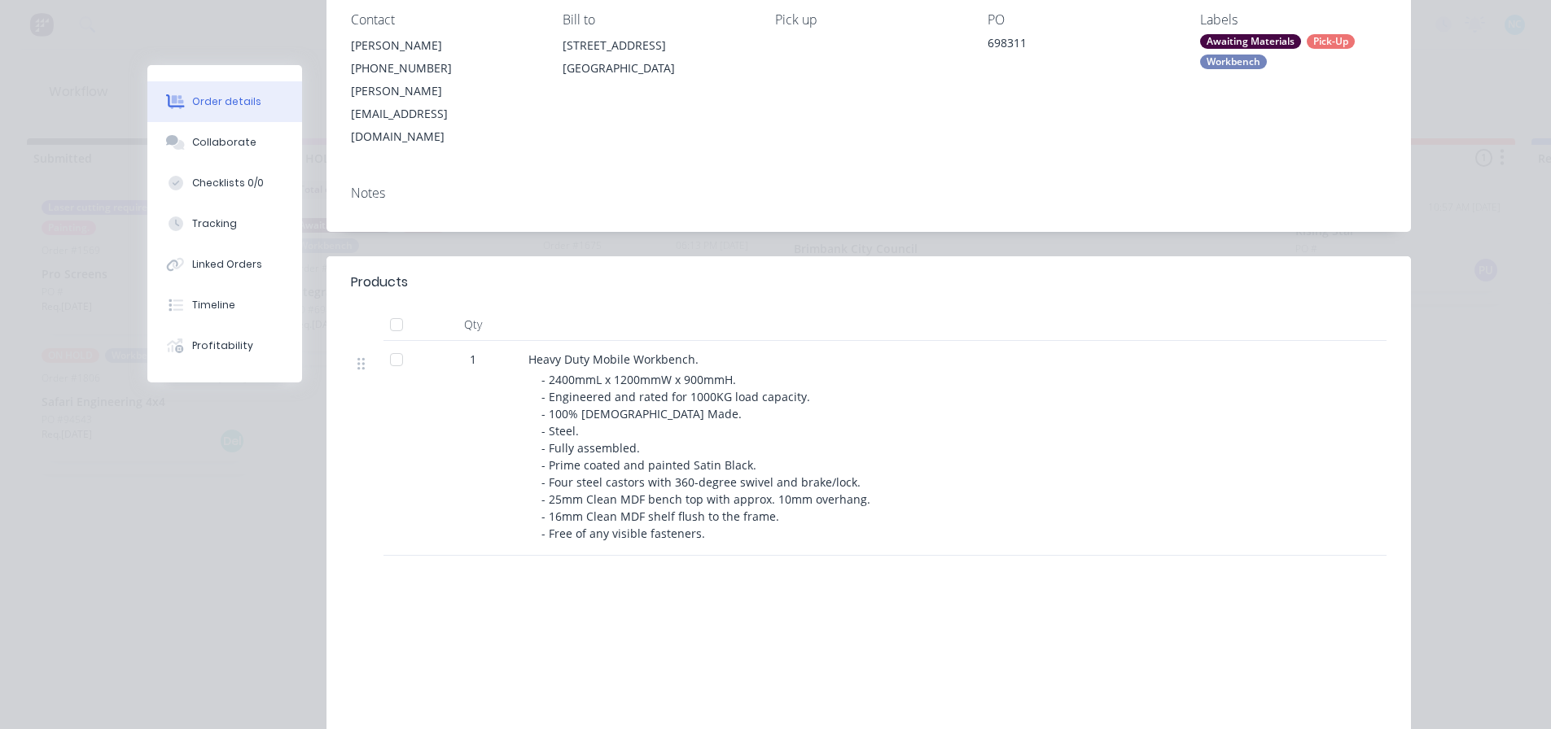
scroll to position [244, 0]
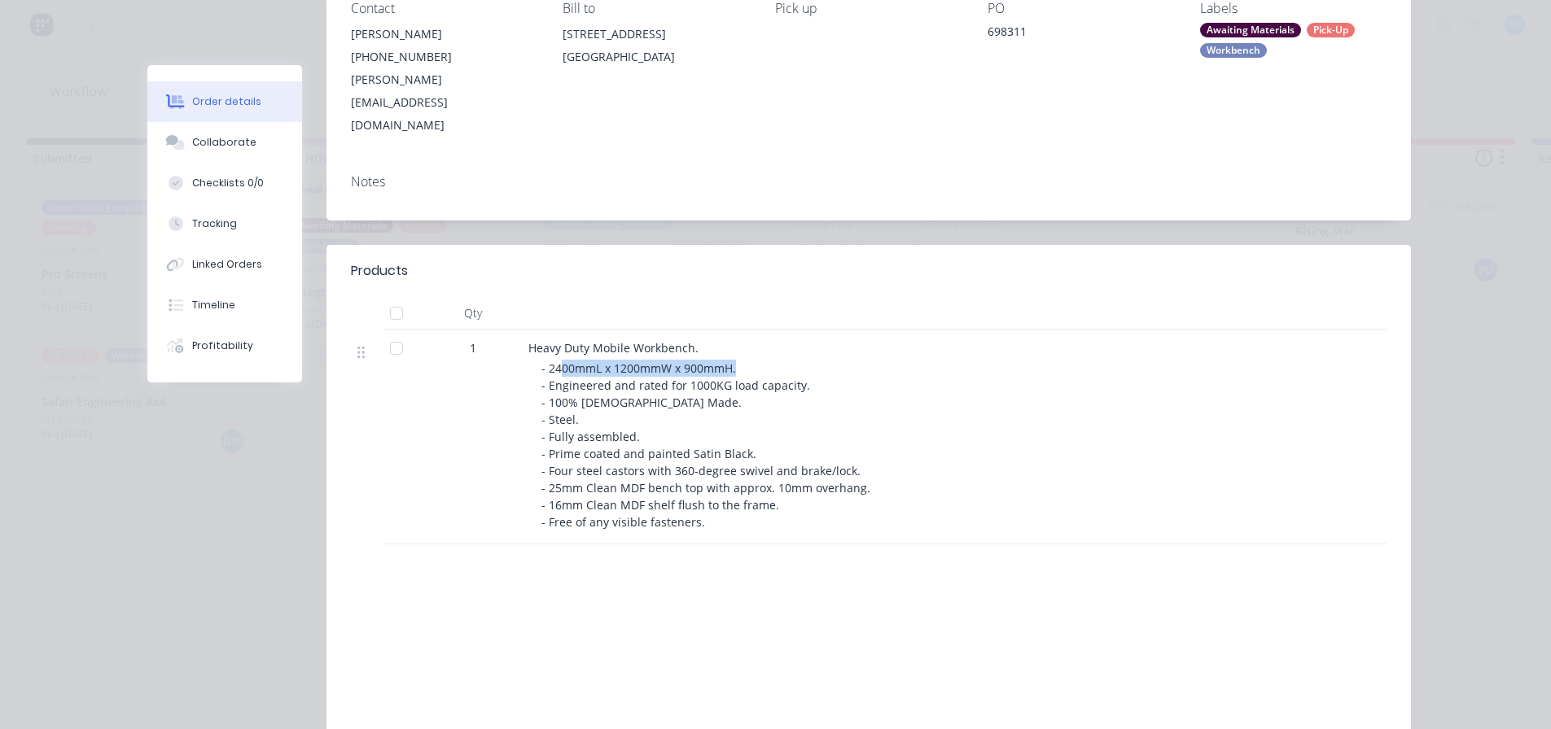
drag, startPoint x: 554, startPoint y: 326, endPoint x: 764, endPoint y: 320, distance: 210.1
click at [764, 360] on div "- 2400mmL x 1200mmW x 900mmH. - Engineered and rated for 1000KG load capacity. …" at bounding box center [853, 445] width 625 height 171
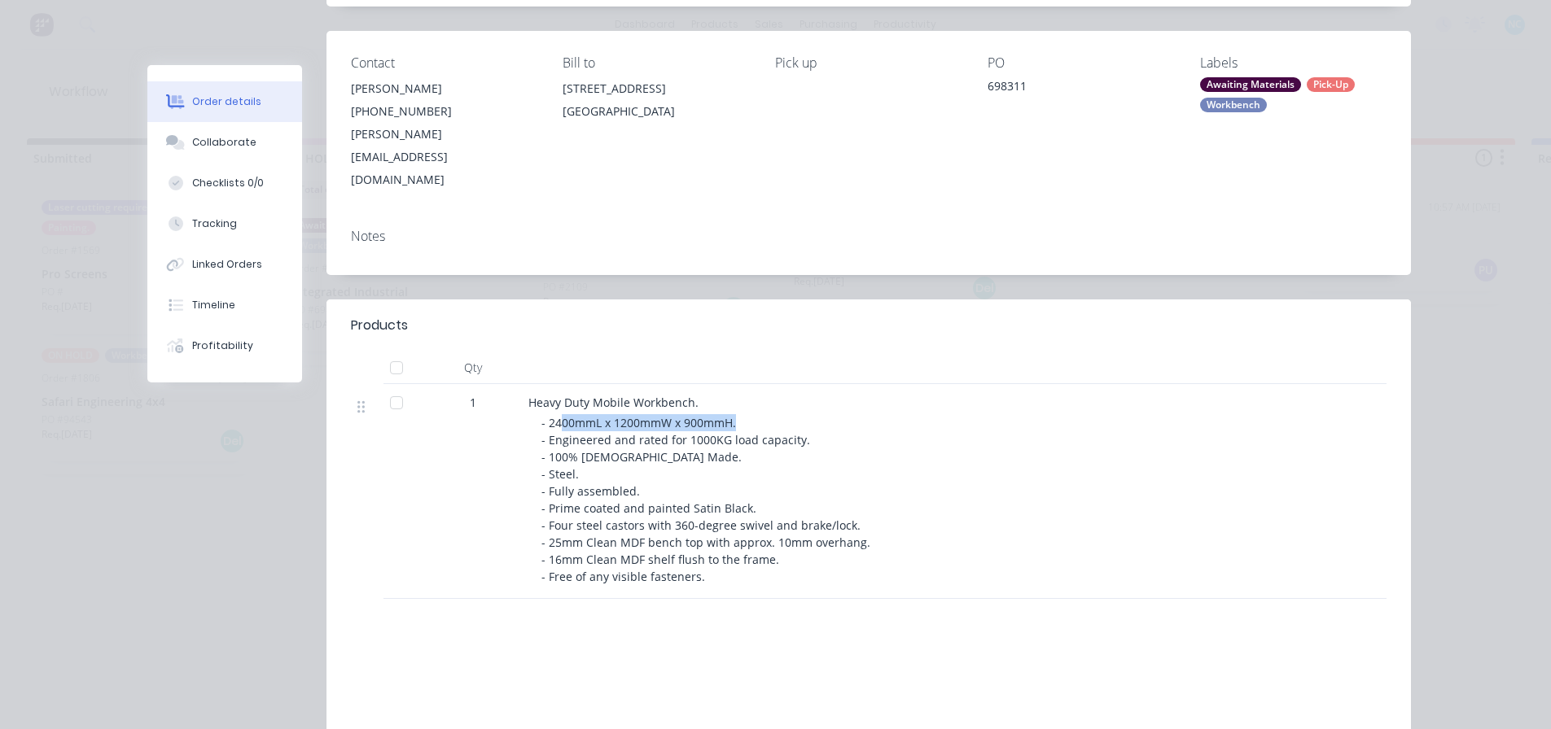
scroll to position [81, 0]
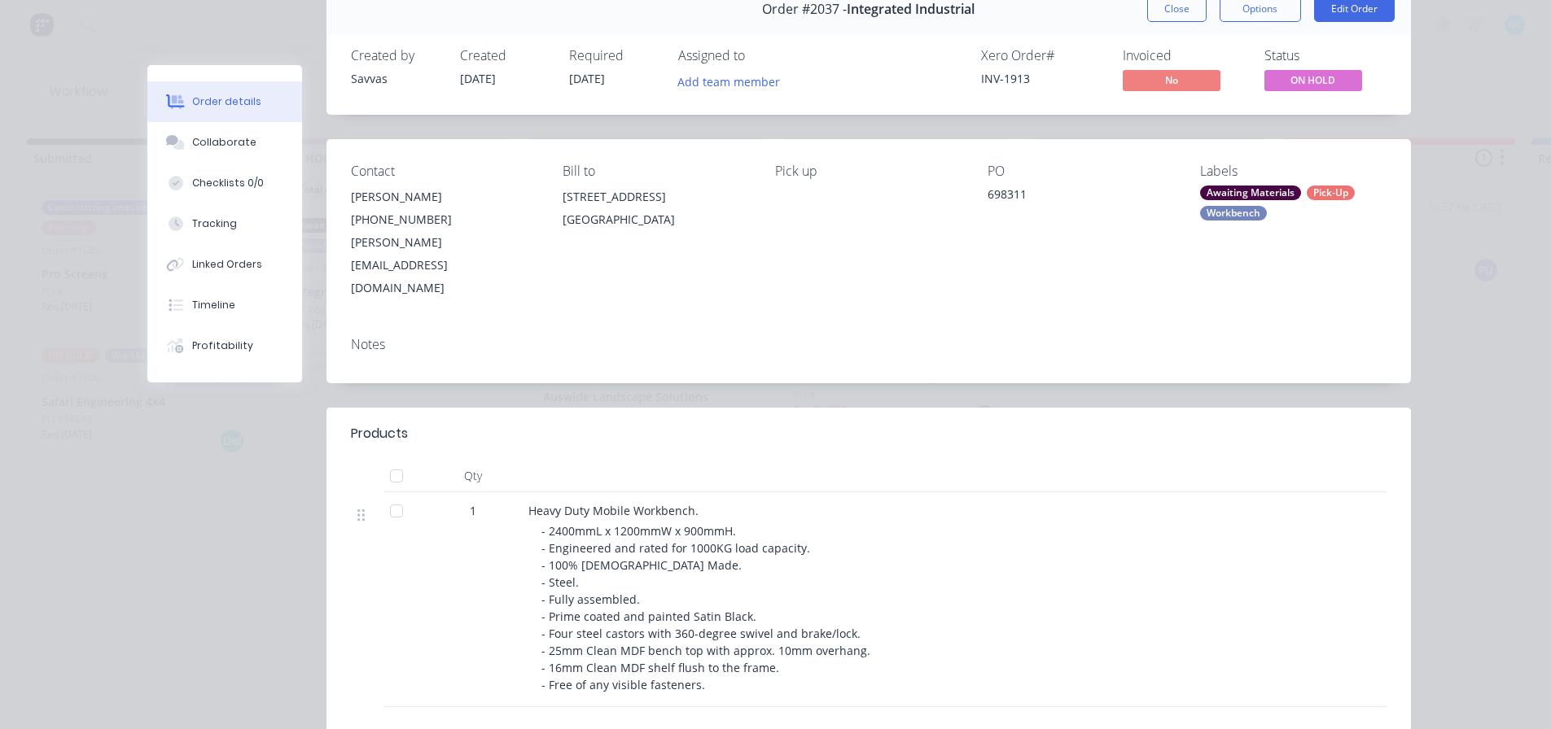
click at [1175, 25] on div "Order #2037 - Integrated Industrial Close Options Edit Order" at bounding box center [868, 9] width 1084 height 51
click at [1178, 15] on button "Close" at bounding box center [1176, 9] width 59 height 26
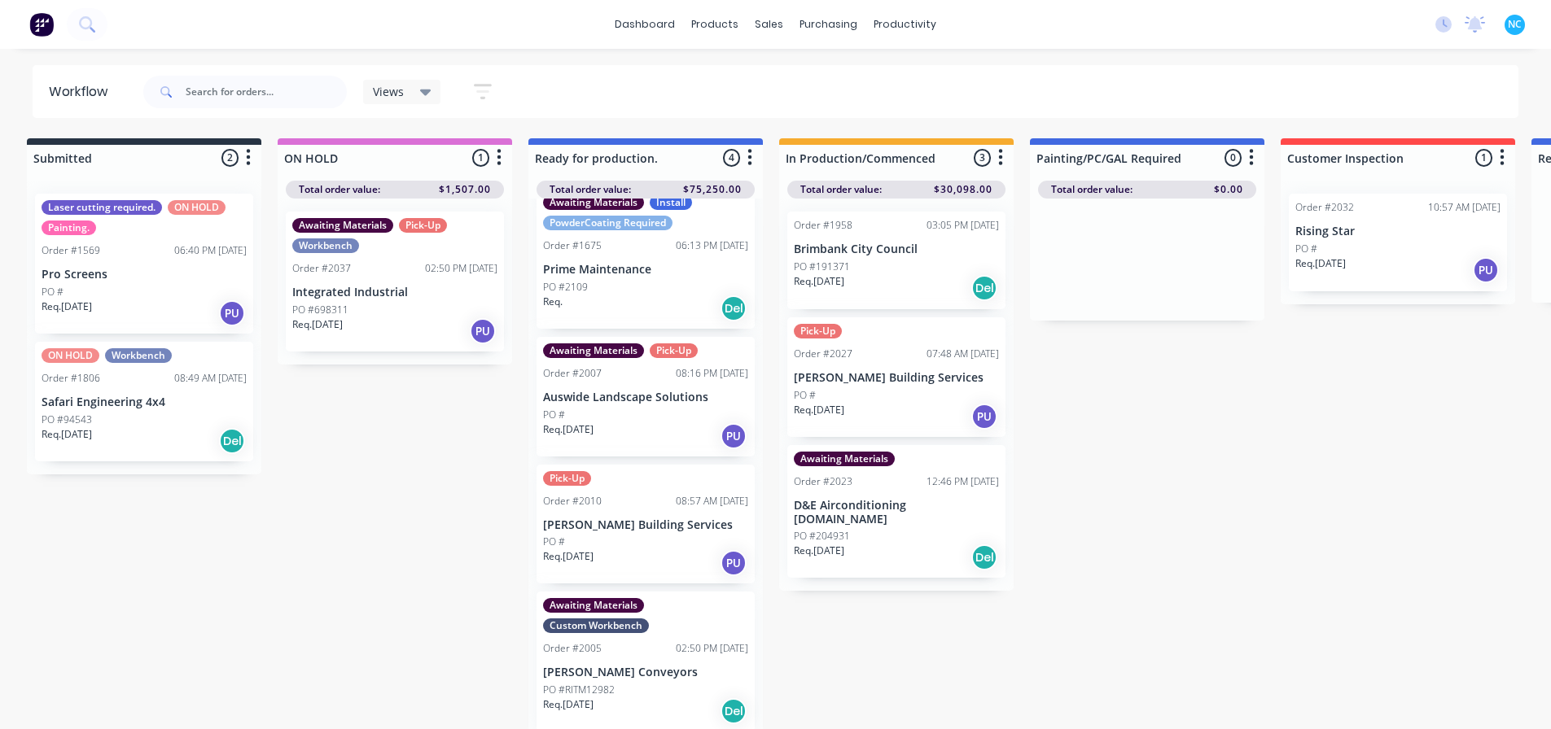
scroll to position [15, 8]
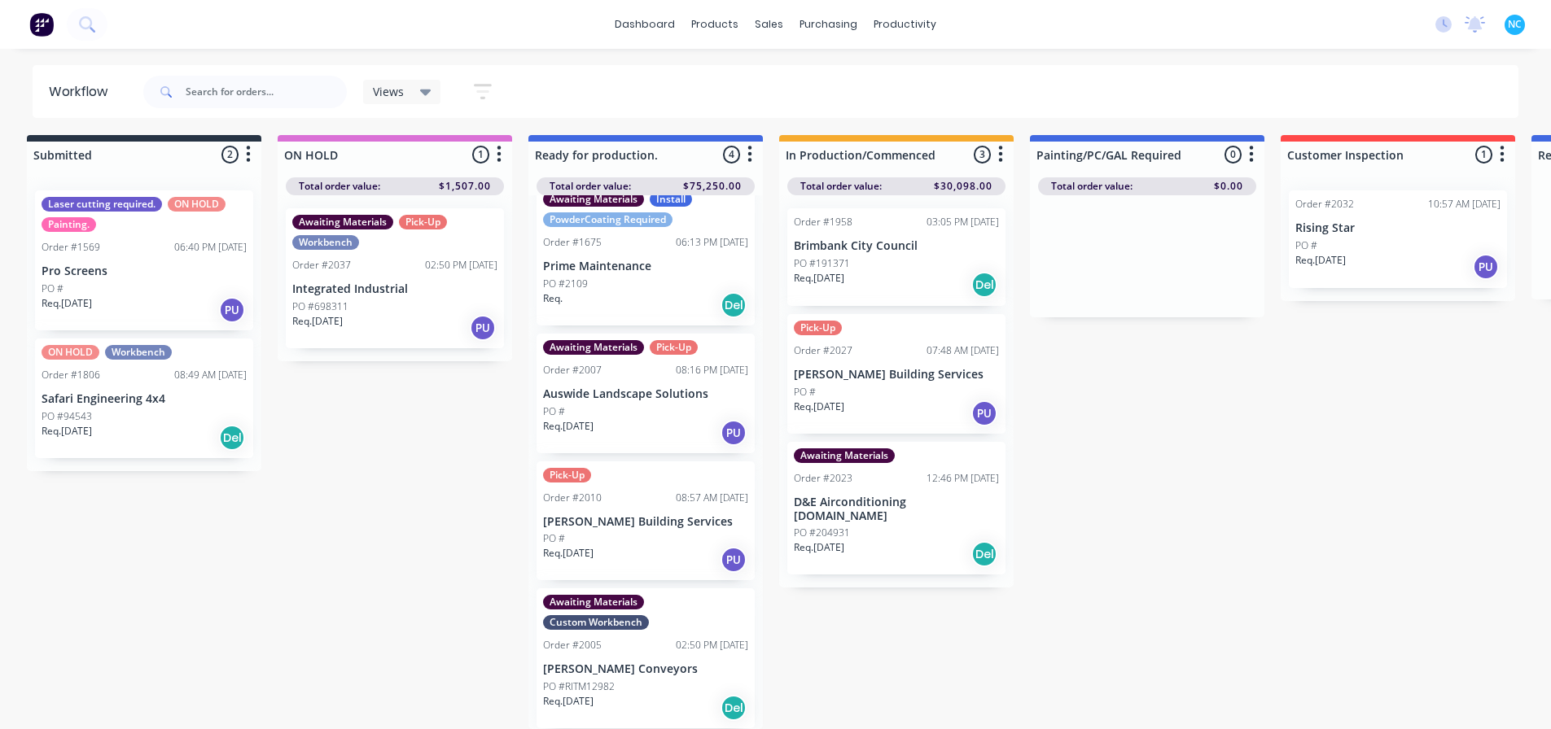
click at [416, 326] on div "Req. 25/09/25 PU" at bounding box center [394, 328] width 205 height 28
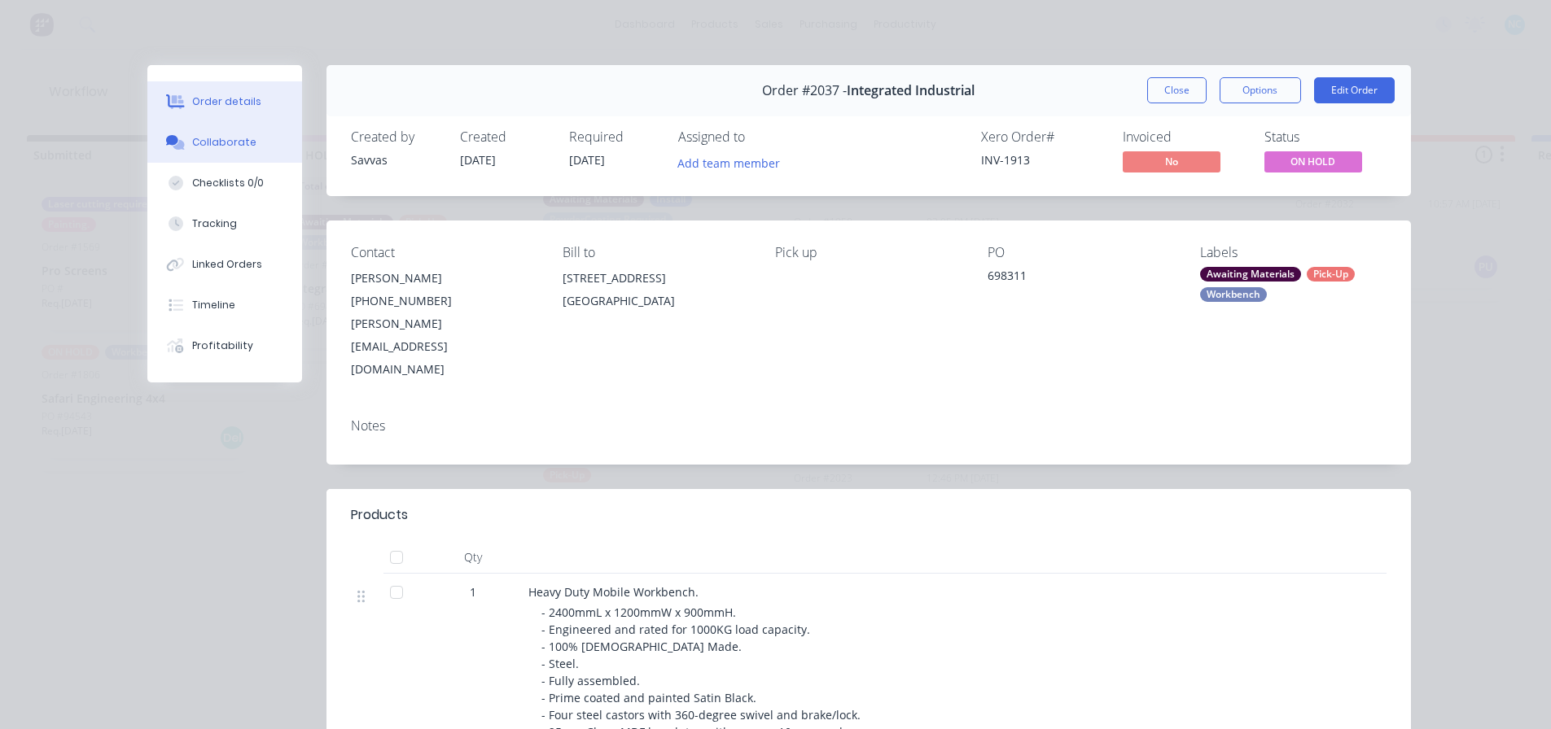
click at [248, 147] on button "Collaborate" at bounding box center [224, 142] width 155 height 41
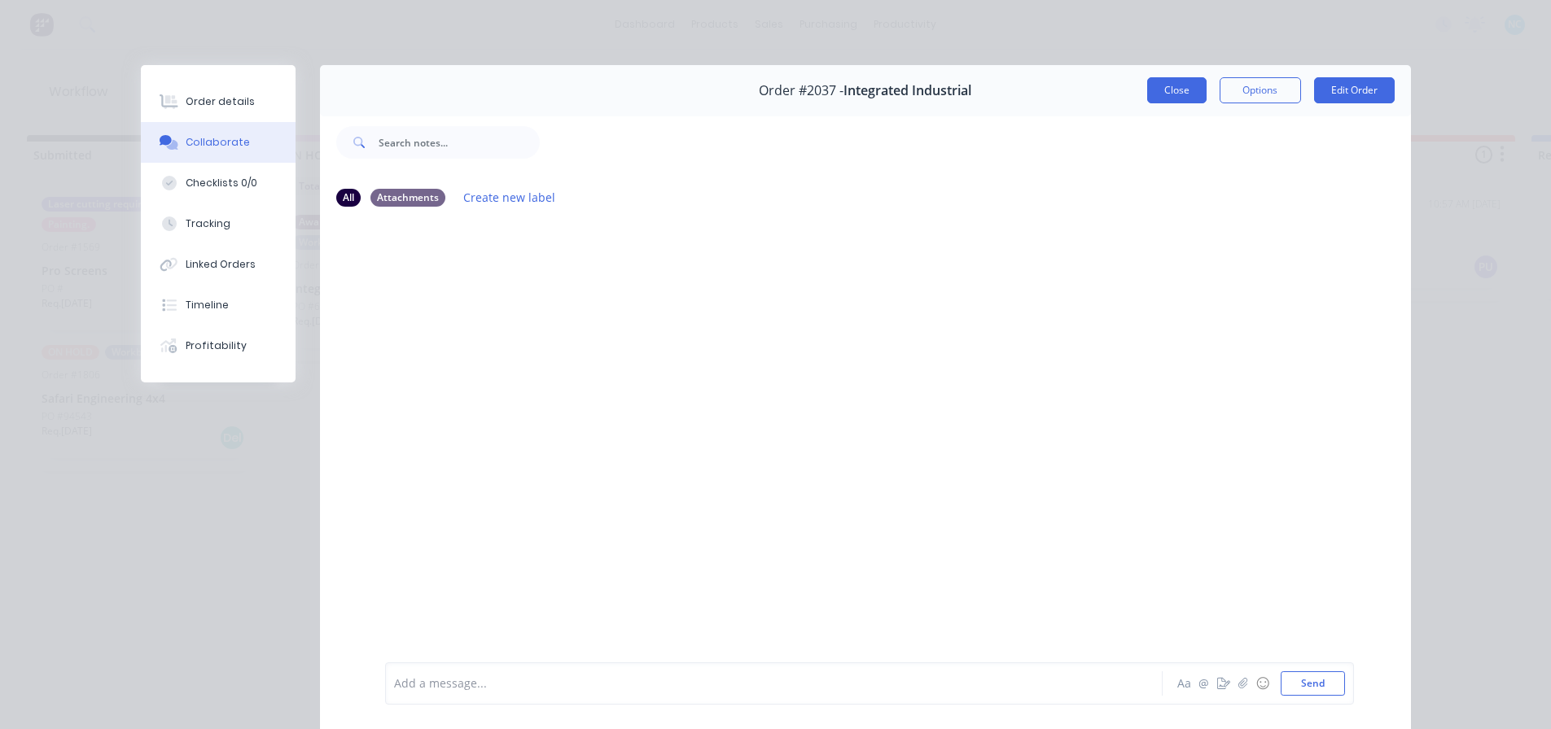
click at [1167, 95] on button "Close" at bounding box center [1176, 90] width 59 height 26
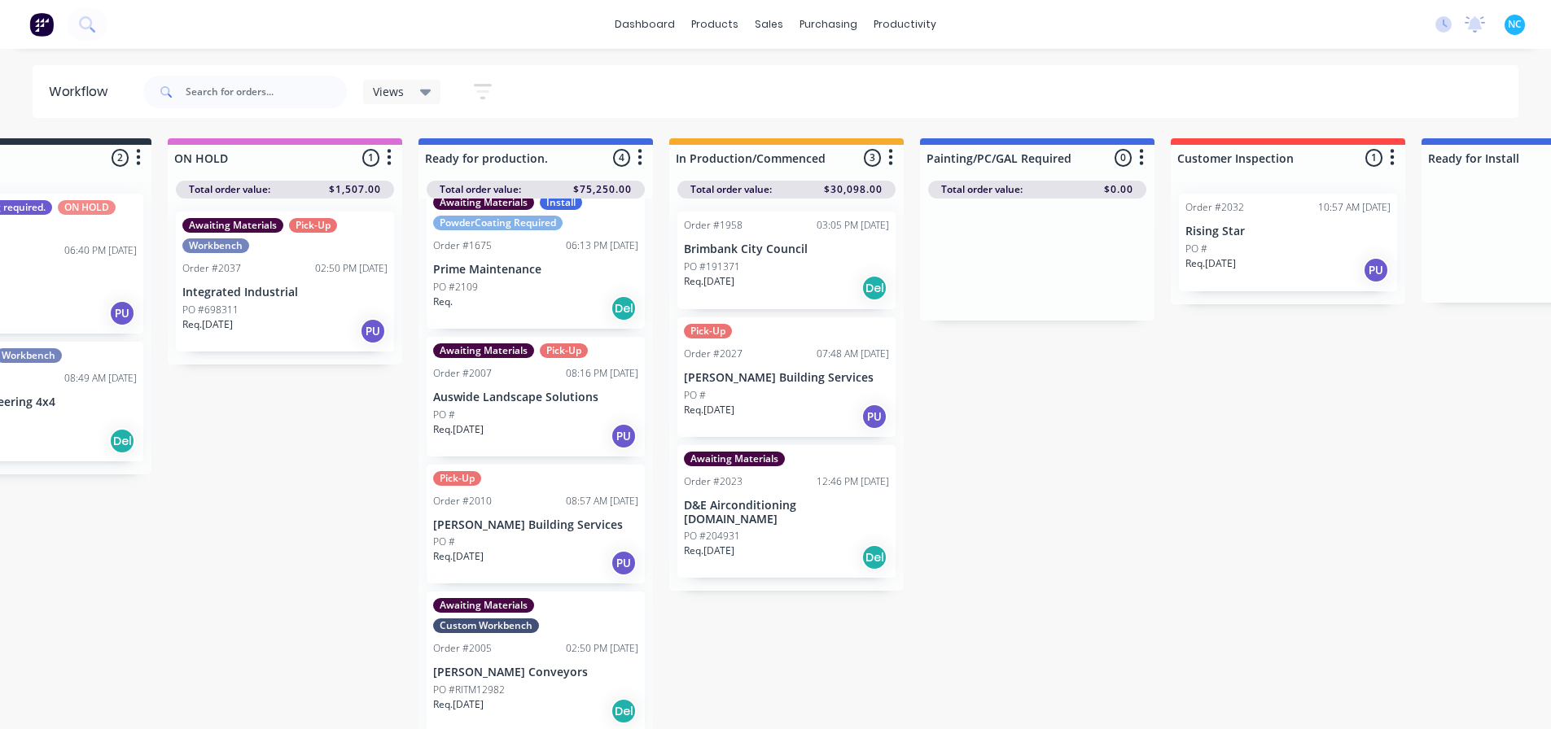
scroll to position [0, 85]
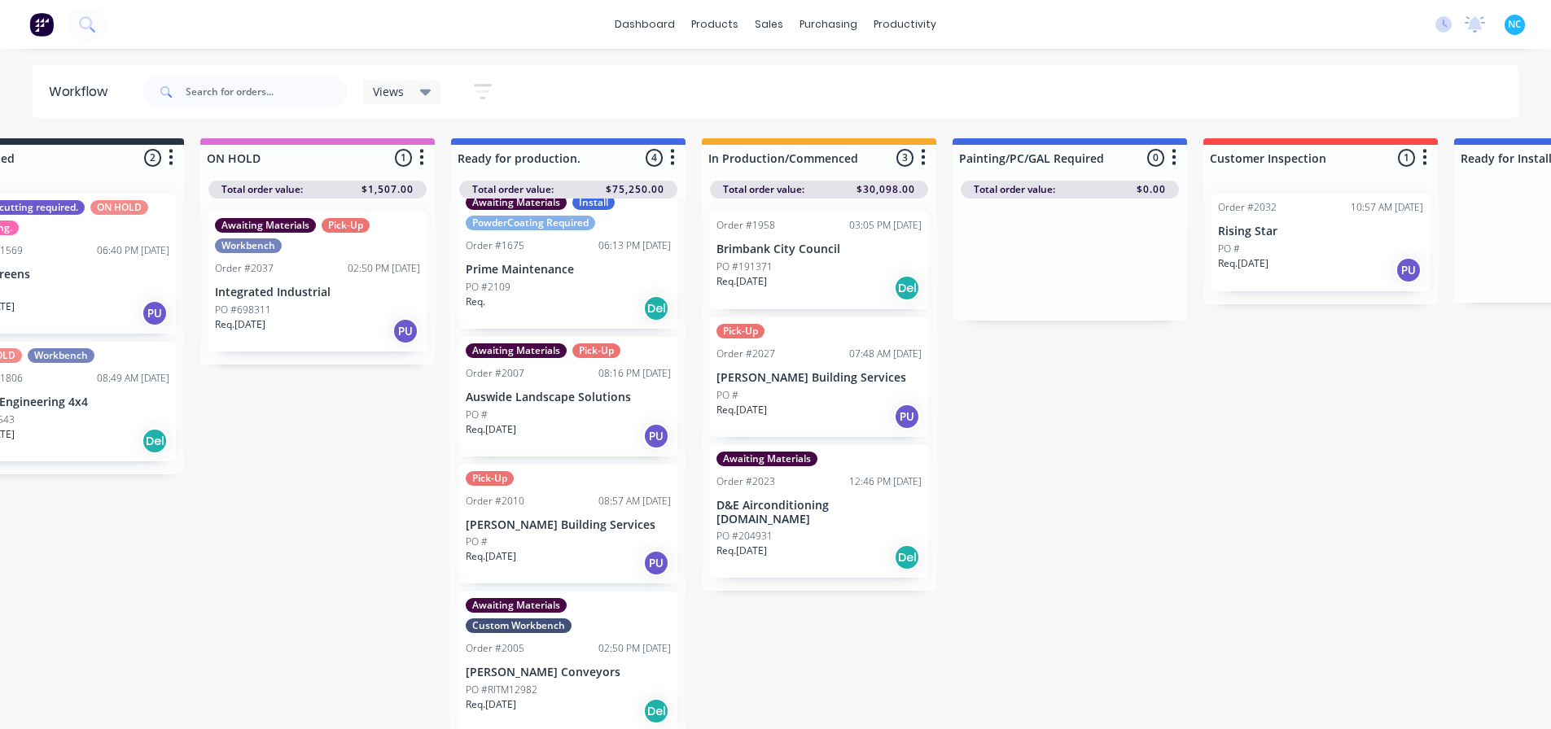
click at [301, 329] on div "Req. 25/09/25 PU" at bounding box center [317, 331] width 205 height 28
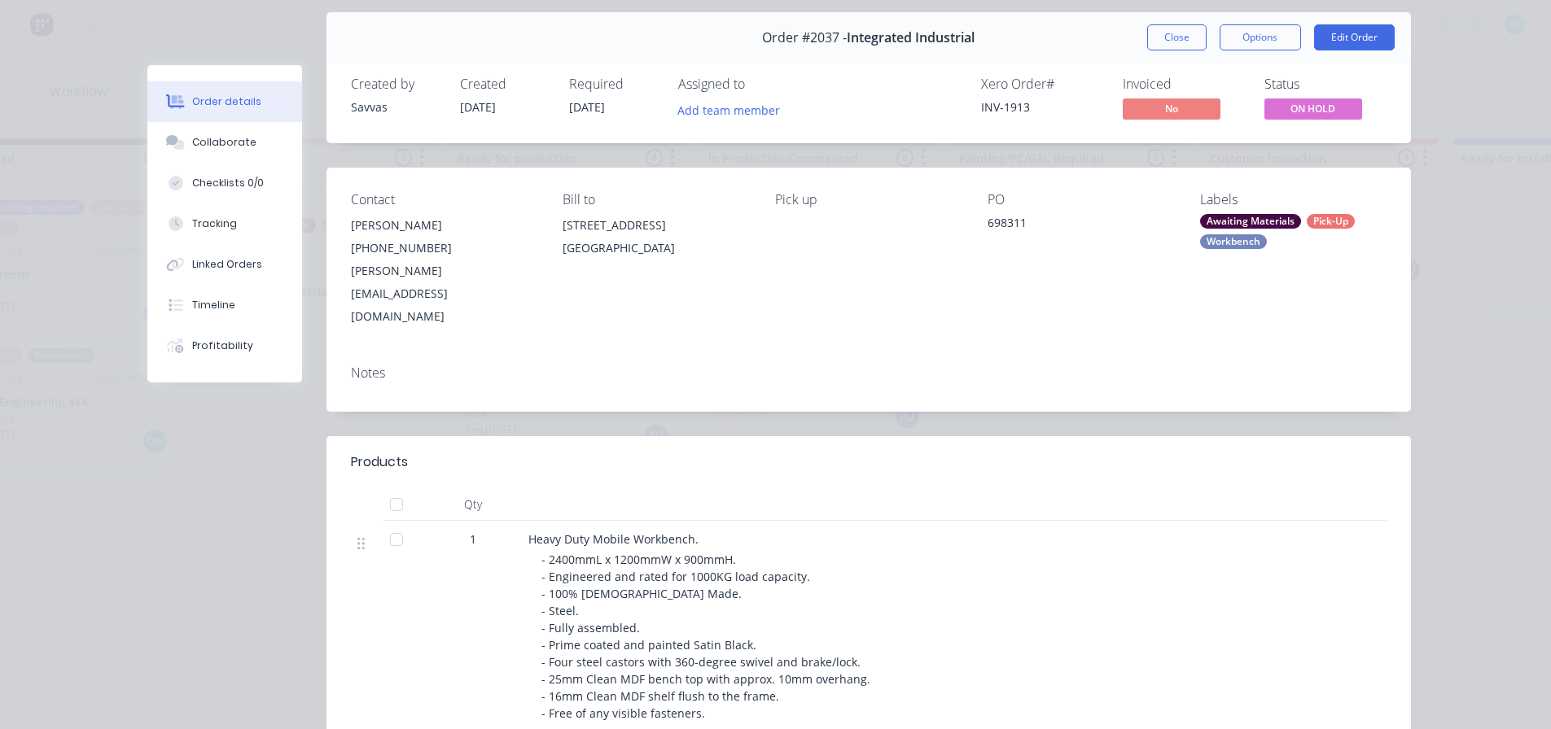
scroll to position [81, 0]
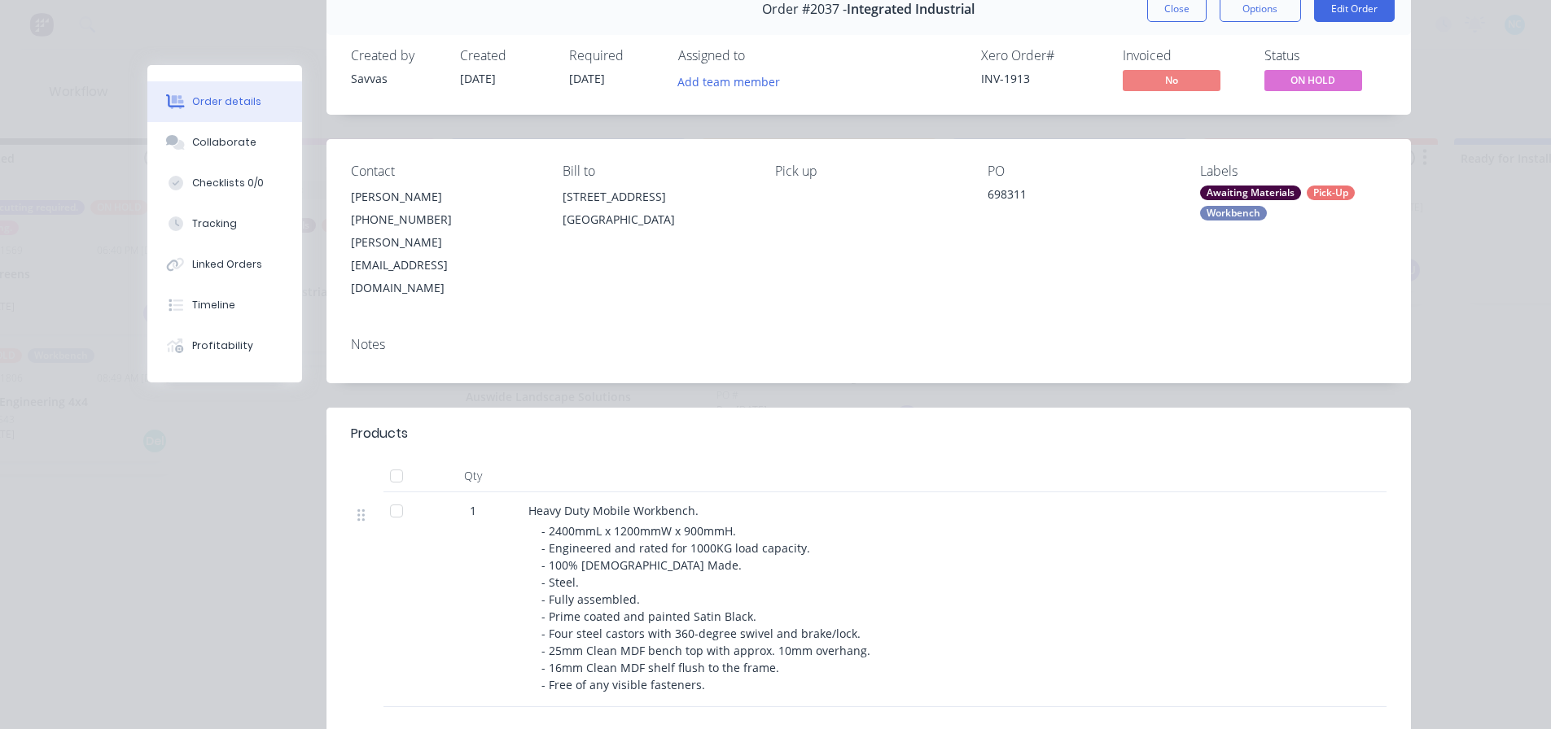
click at [549, 523] on span "- 2400mmL x 1200mmW x 900mmH. - Engineered and rated for 1000KG load capacity. …" at bounding box center [705, 607] width 329 height 169
drag, startPoint x: 558, startPoint y: 527, endPoint x: 724, endPoint y: 518, distance: 166.3
click at [724, 523] on div "- 2400mmL x 1200mmW x 900mmH. - Engineered and rated for 1000KG load capacity. …" at bounding box center [853, 608] width 625 height 171
drag, startPoint x: 548, startPoint y: 549, endPoint x: 641, endPoint y: 566, distance: 95.0
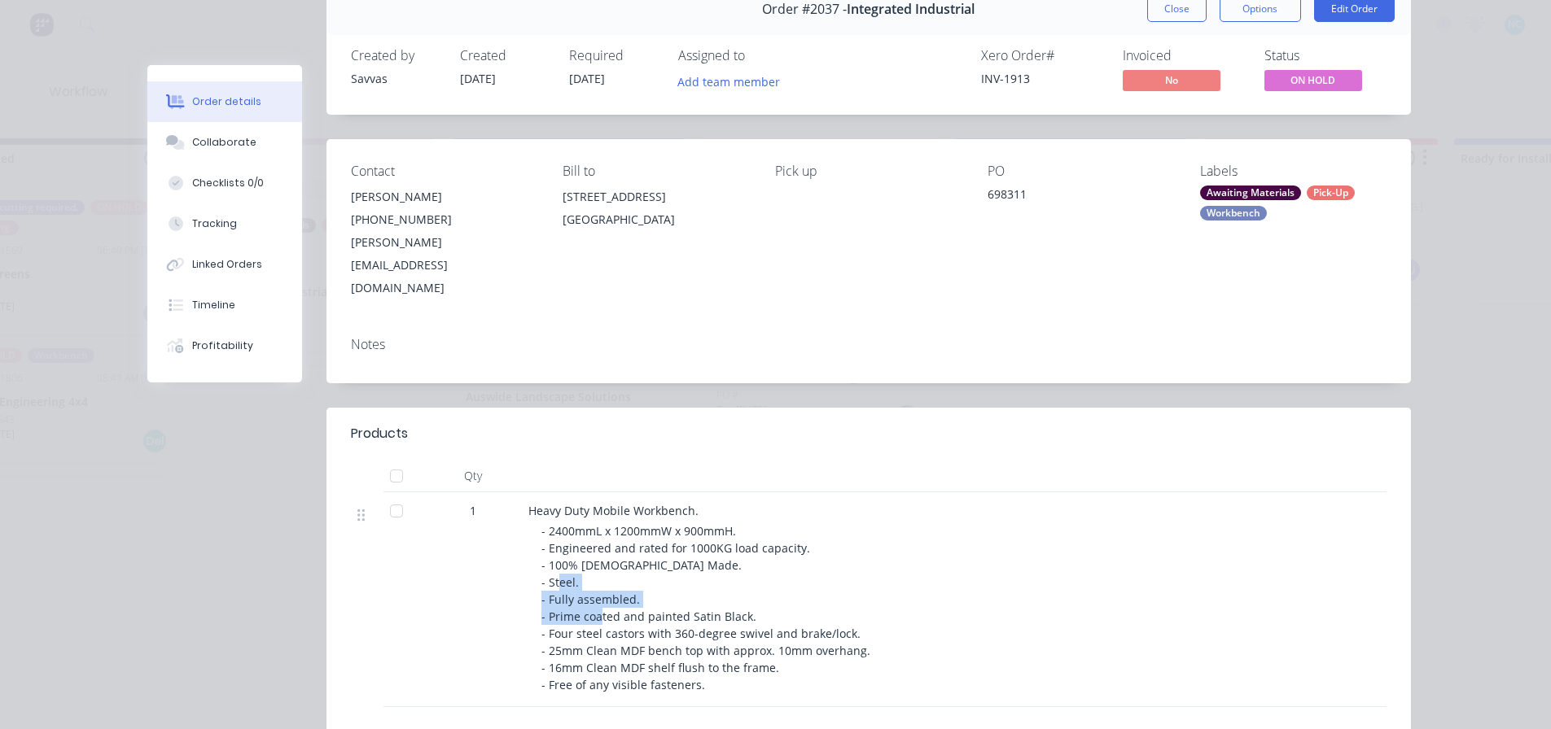
click at [641, 566] on span "- 2400mmL x 1200mmW x 900mmH. - Engineered and rated for 1000KG load capacity. …" at bounding box center [705, 607] width 329 height 169
click at [628, 582] on span "- 2400mmL x 1200mmW x 900mmH. - Engineered and rated for 1000KG load capacity. …" at bounding box center [705, 607] width 329 height 169
drag, startPoint x: 597, startPoint y: 597, endPoint x: 720, endPoint y: 608, distance: 123.4
click at [725, 604] on span "- 2400mmL x 1200mmW x 900mmH. - Engineered and rated for 1000KG load capacity. …" at bounding box center [705, 607] width 329 height 169
click at [678, 621] on span "- 2400mmL x 1200mmW x 900mmH. - Engineered and rated for 1000KG load capacity. …" at bounding box center [705, 607] width 329 height 169
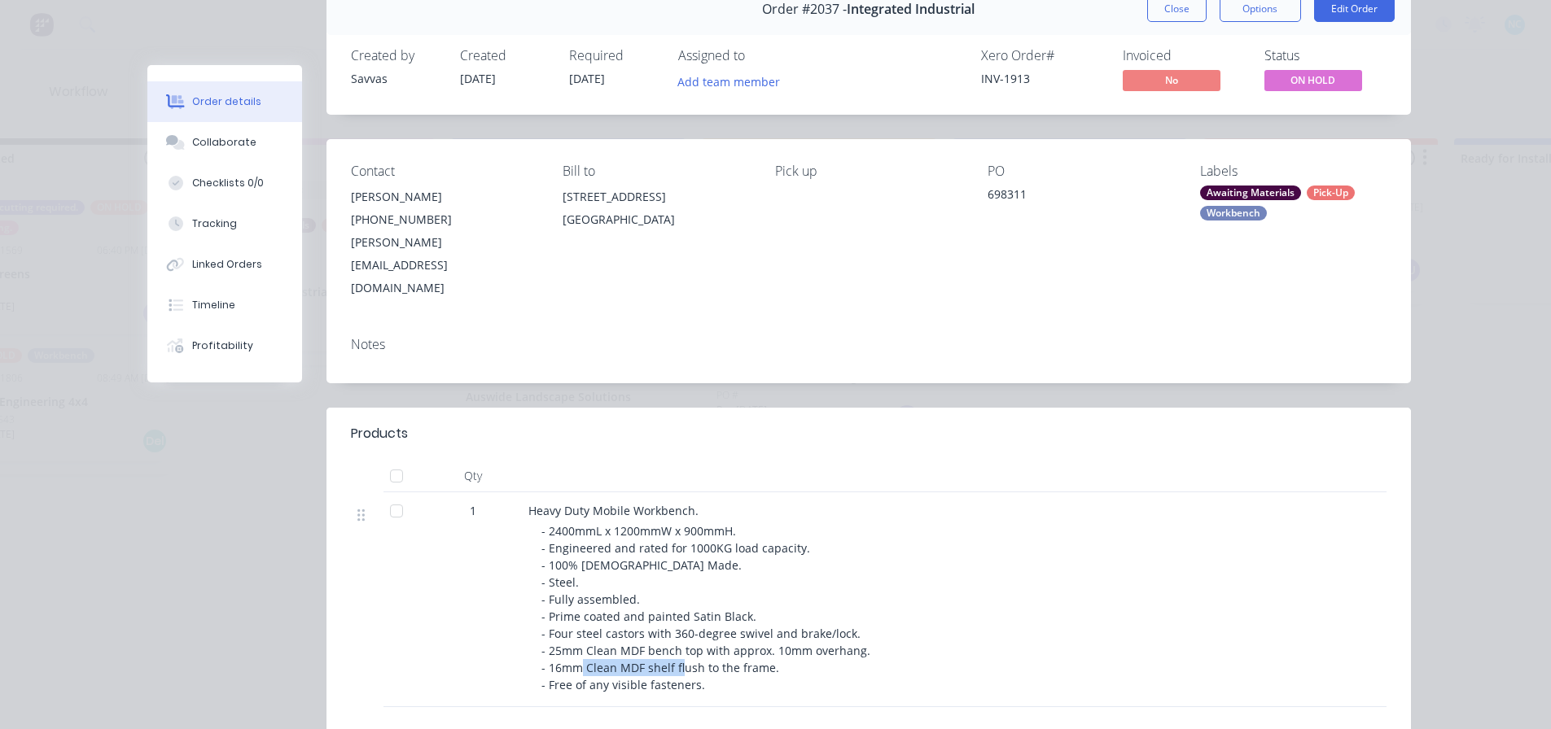
drag, startPoint x: 617, startPoint y: 628, endPoint x: 721, endPoint y: 624, distance: 104.3
click at [720, 624] on span "- 2400mmL x 1200mmW x 900mmH. - Engineered and rated for 1000KG load capacity. …" at bounding box center [705, 607] width 329 height 169
click at [721, 624] on span "- 2400mmL x 1200mmW x 900mmH. - Engineered and rated for 1000KG load capacity. …" at bounding box center [705, 607] width 329 height 169
drag, startPoint x: 782, startPoint y: 602, endPoint x: 843, endPoint y: 612, distance: 61.2
click at [843, 612] on span "- 2400mmL x 1200mmW x 900mmH. - Engineered and rated for 1000KG load capacity. …" at bounding box center [705, 607] width 329 height 169
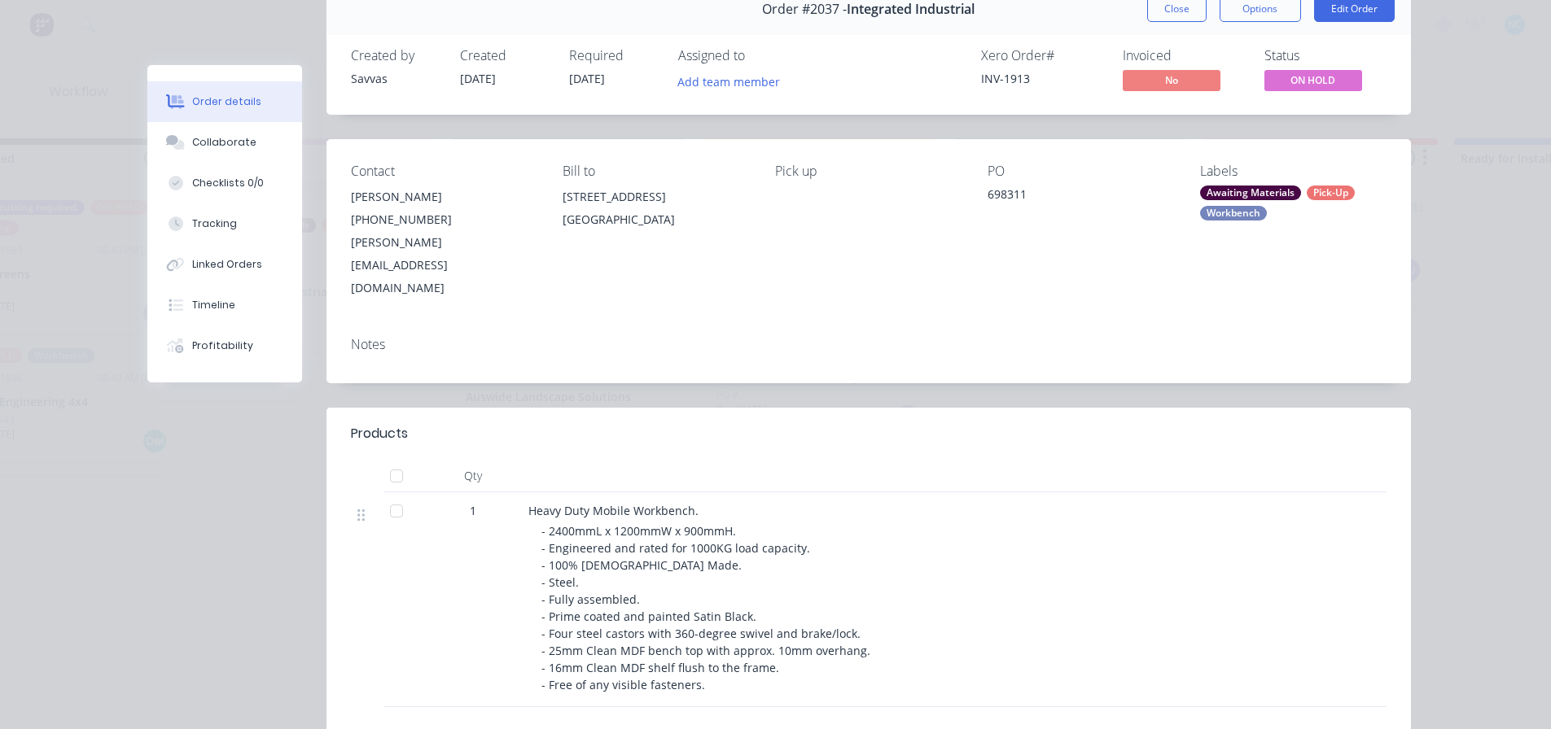
drag, startPoint x: 817, startPoint y: 617, endPoint x: 746, endPoint y: 623, distance: 71.9
click at [817, 618] on div "- 2400mmL x 1200mmW x 900mmH. - Engineered and rated for 1000KG load capacity. …" at bounding box center [853, 608] width 625 height 171
drag, startPoint x: 713, startPoint y: 631, endPoint x: 814, endPoint y: 641, distance: 101.5
click at [814, 641] on div "- 2400mmL x 1200mmW x 900mmH. - Engineered and rated for 1000KG load capacity. …" at bounding box center [853, 608] width 625 height 171
click at [792, 634] on div "- 2400mmL x 1200mmW x 900mmH. - Engineered and rated for 1000KG load capacity. …" at bounding box center [853, 608] width 625 height 171
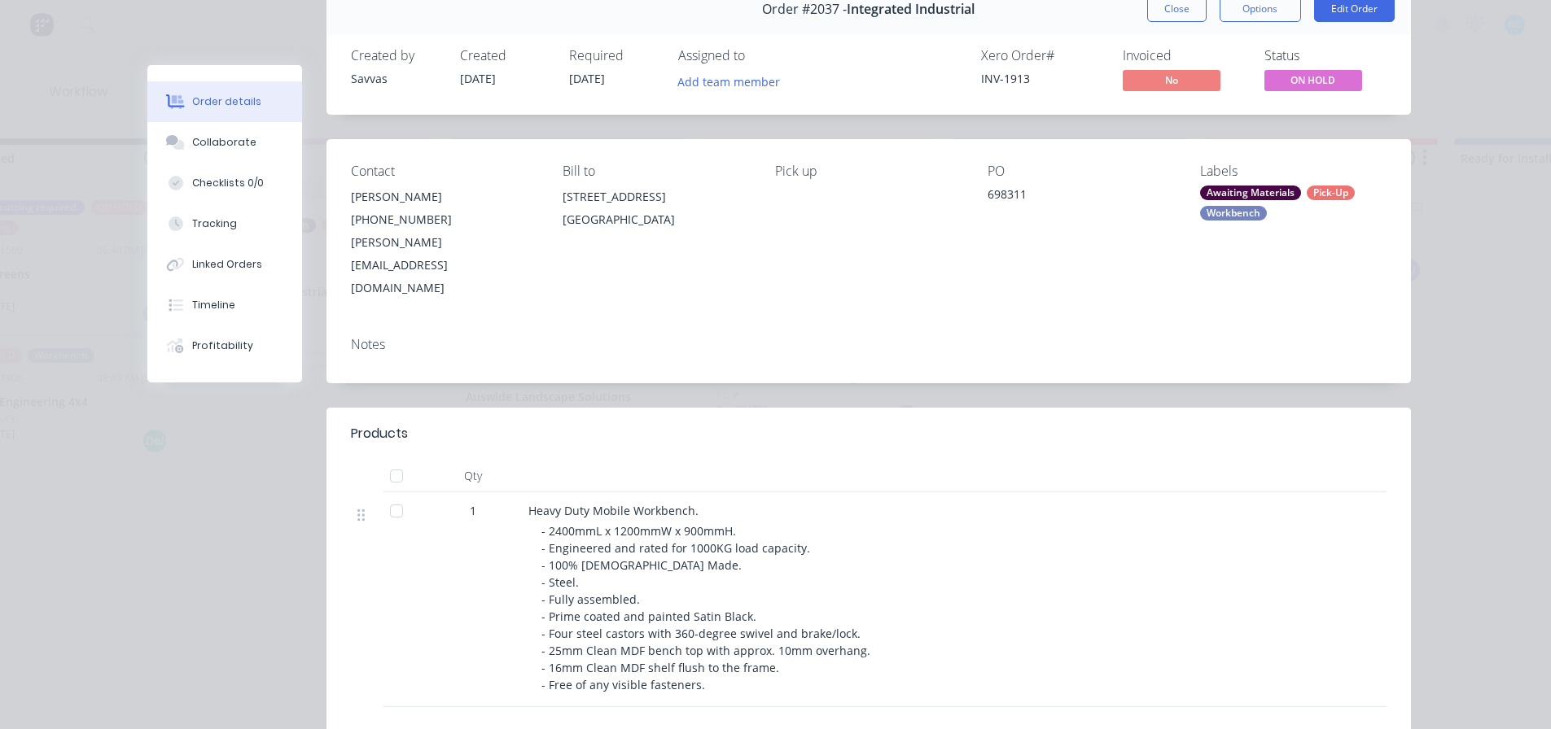
click at [762, 633] on div "- 2400mmL x 1200mmW x 900mmH. - Engineered and rated for 1000KG load capacity. …" at bounding box center [853, 608] width 625 height 171
click at [239, 142] on div "Collaborate" at bounding box center [224, 142] width 64 height 15
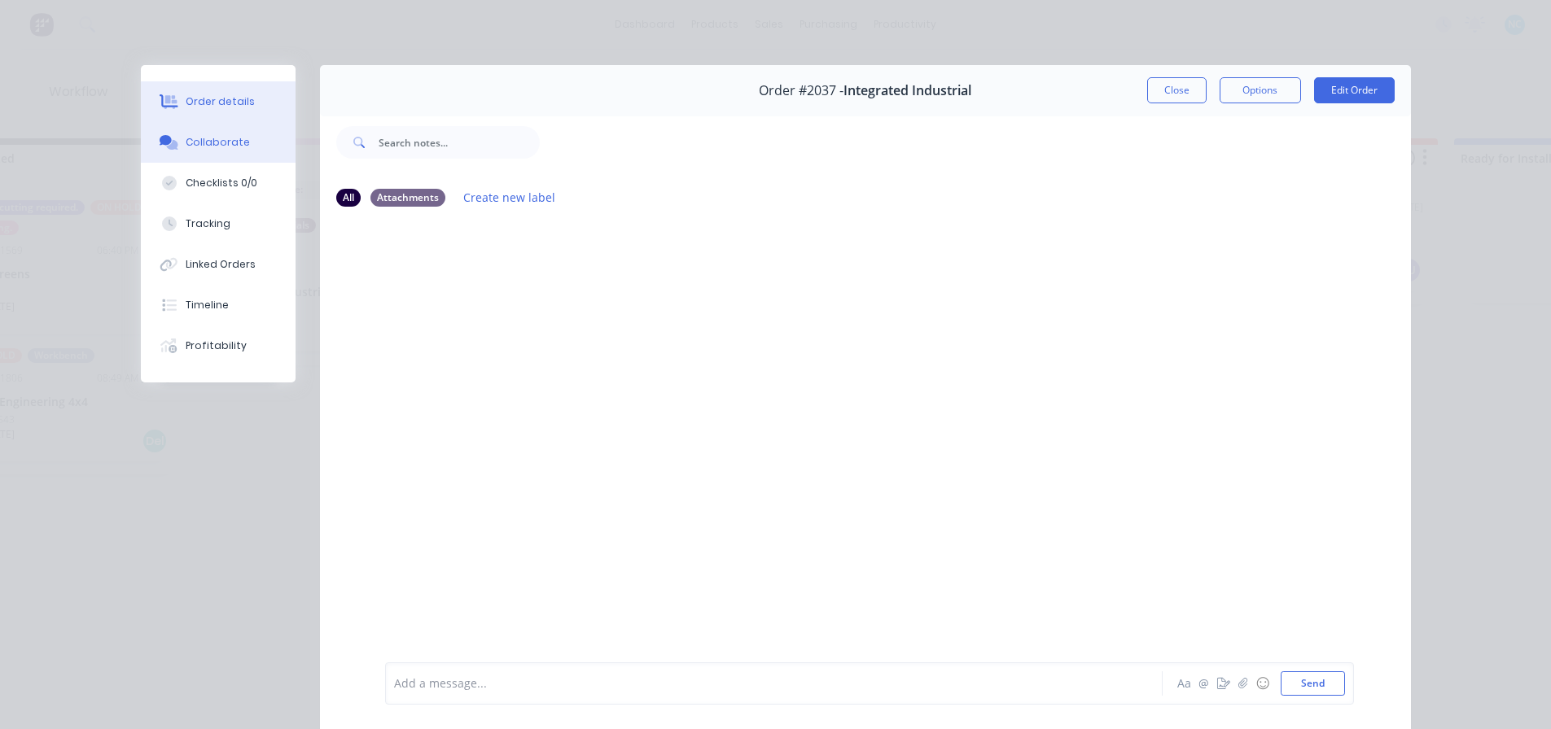
click at [254, 99] on button "Order details" at bounding box center [218, 101] width 155 height 41
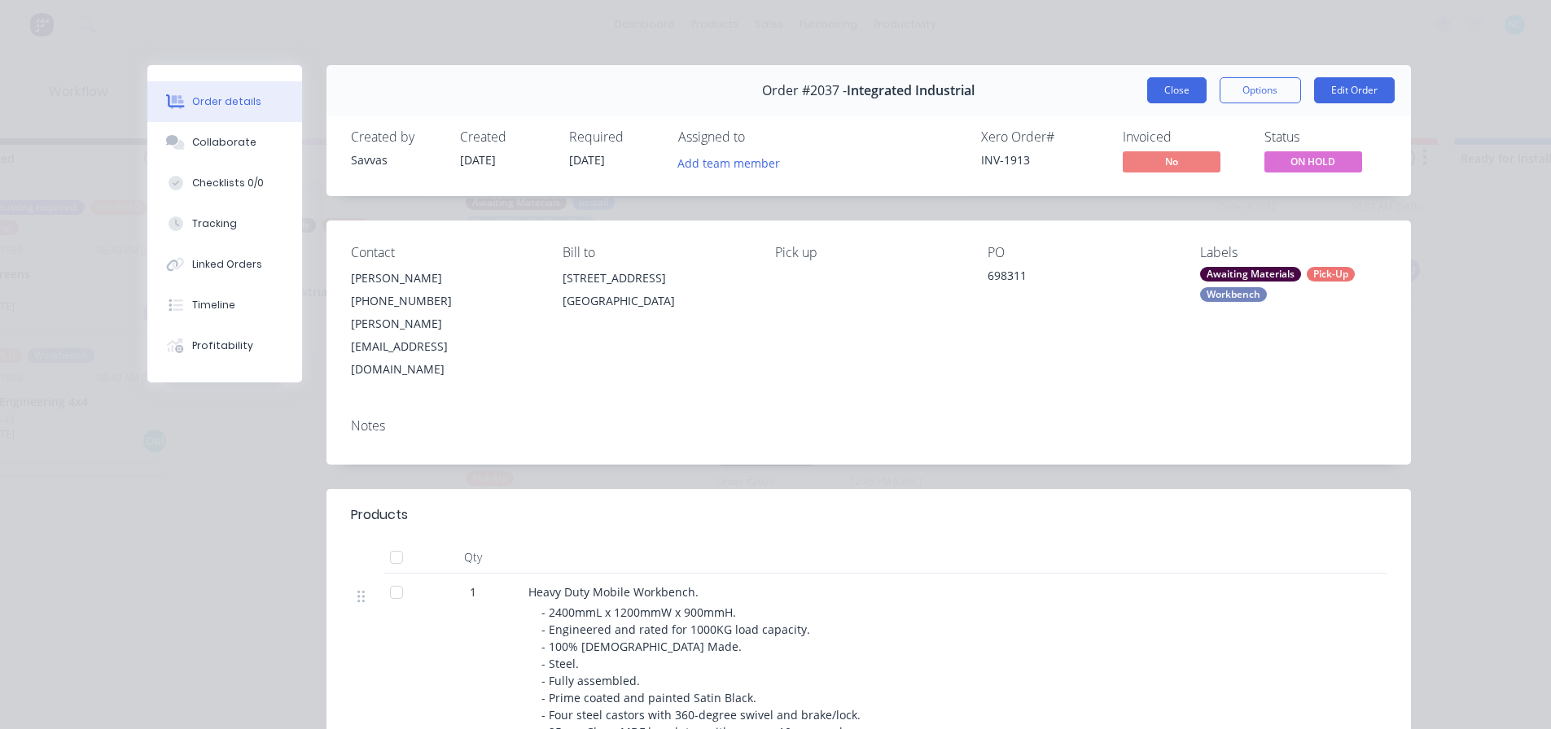
drag, startPoint x: 1200, startPoint y: 114, endPoint x: 1174, endPoint y: 95, distance: 32.1
click at [1191, 108] on div "Order #2037 - Integrated Industrial Close Options Edit Order" at bounding box center [868, 90] width 1084 height 51
click at [1174, 95] on button "Close" at bounding box center [1176, 90] width 59 height 26
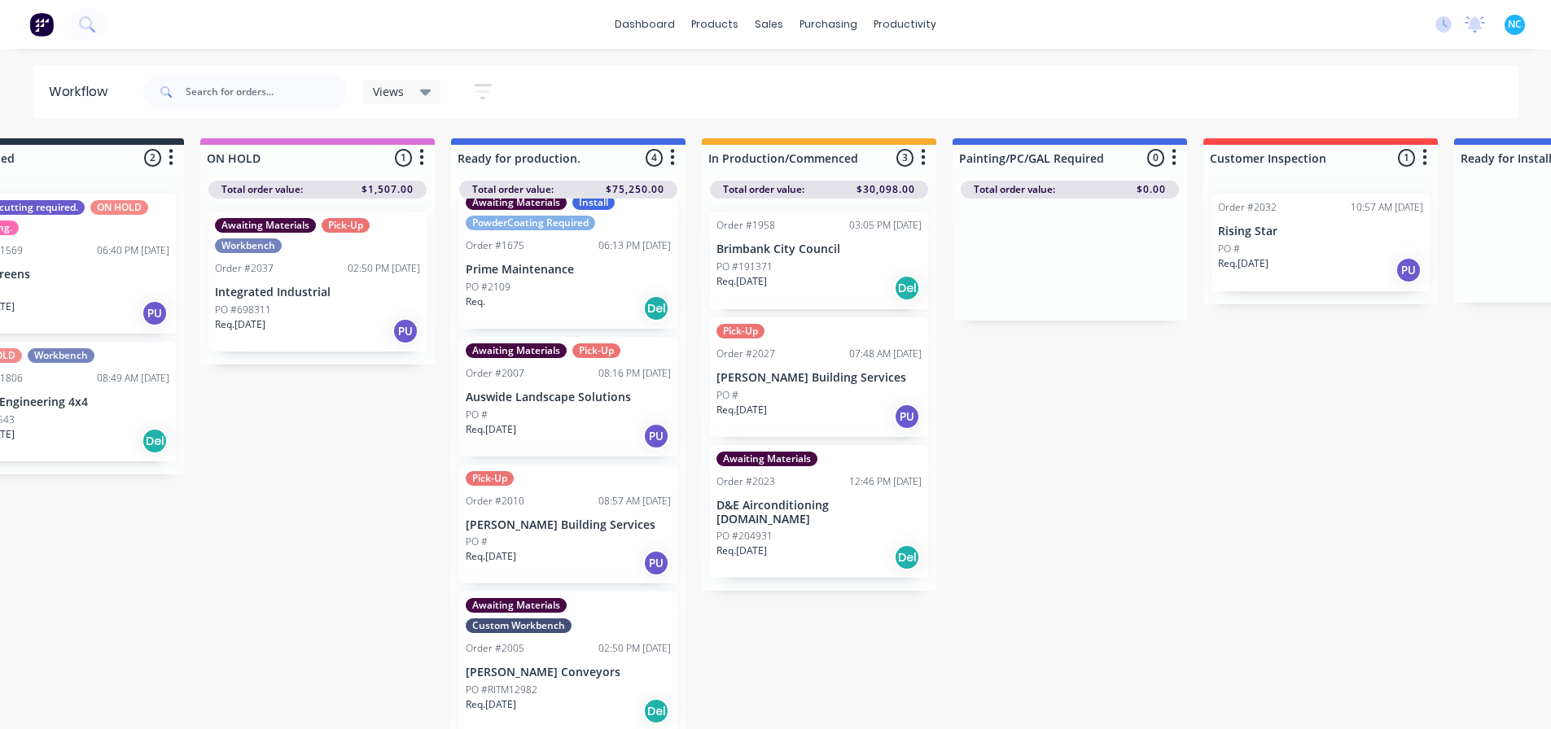
click at [602, 676] on p "[PERSON_NAME] Conveyors" at bounding box center [568, 673] width 205 height 14
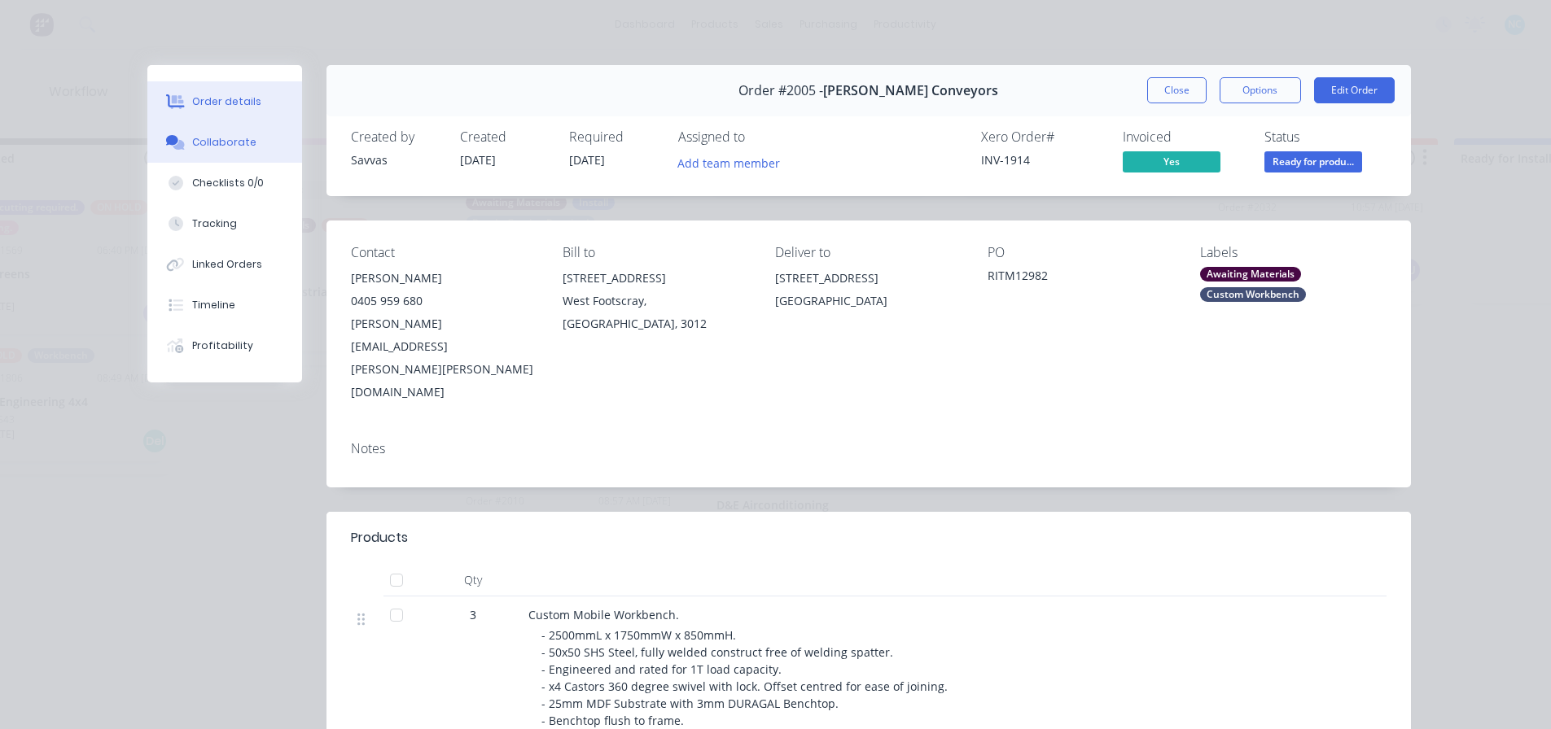
click at [216, 151] on button "Collaborate" at bounding box center [224, 142] width 155 height 41
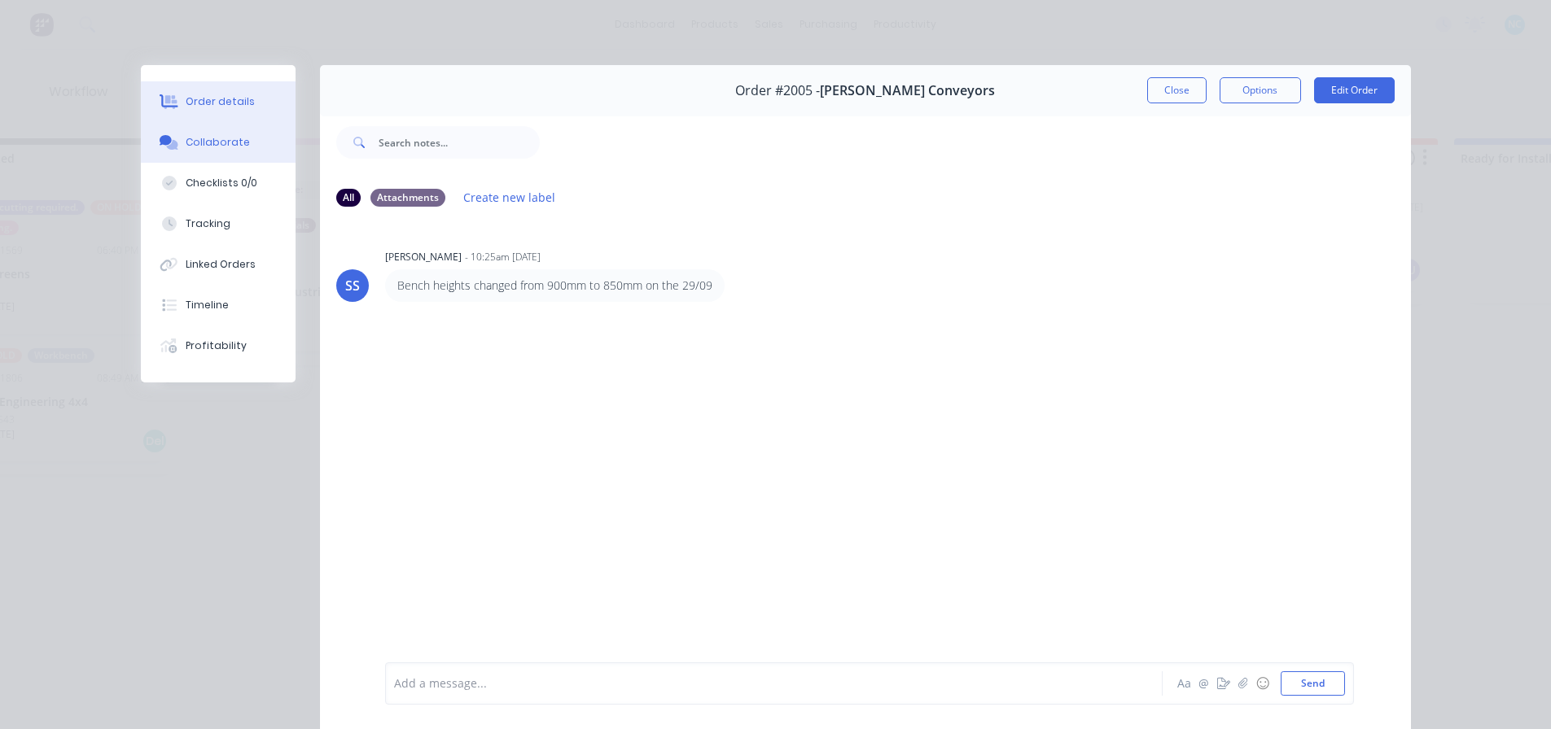
click at [241, 95] on div "Order details" at bounding box center [220, 101] width 69 height 15
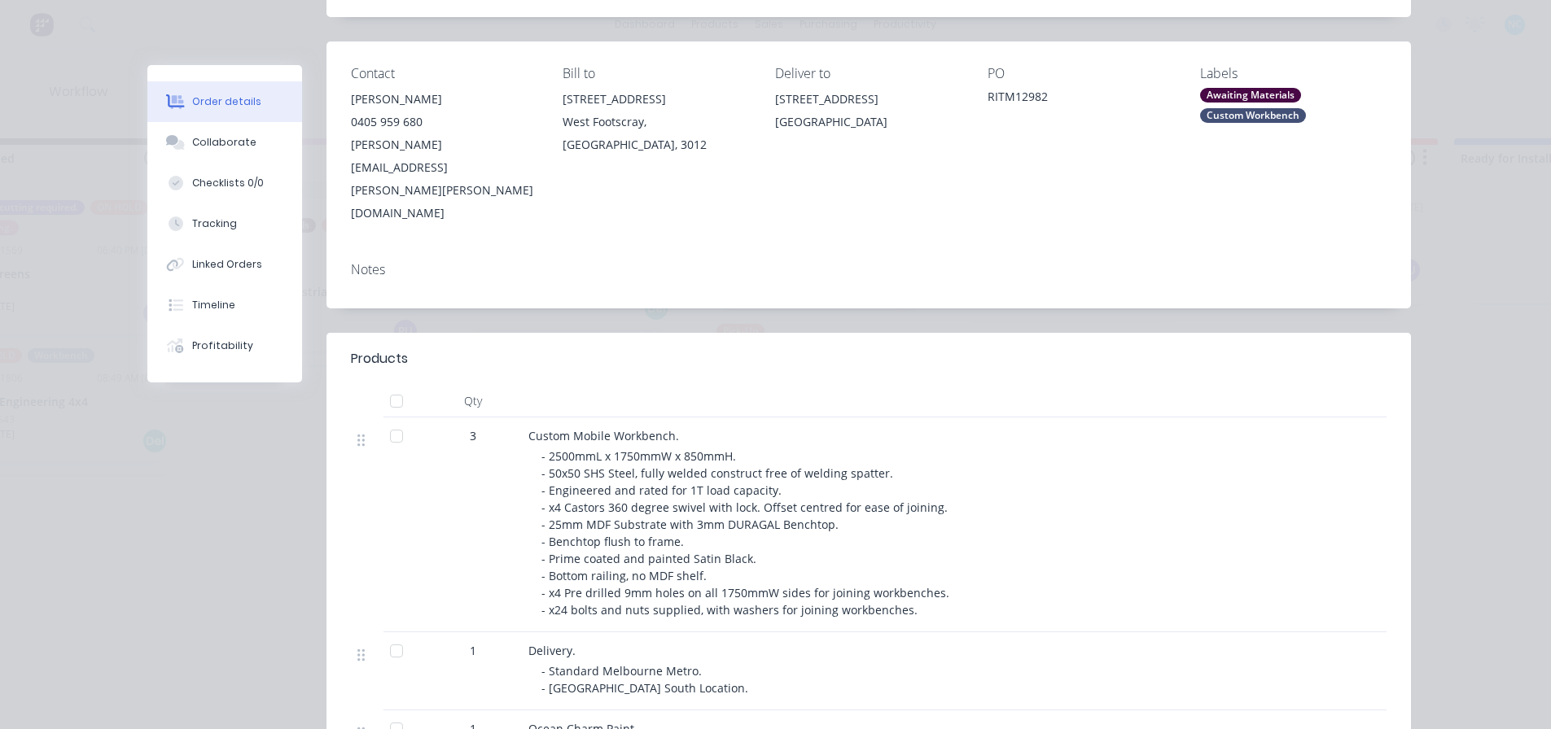
scroll to position [163, 0]
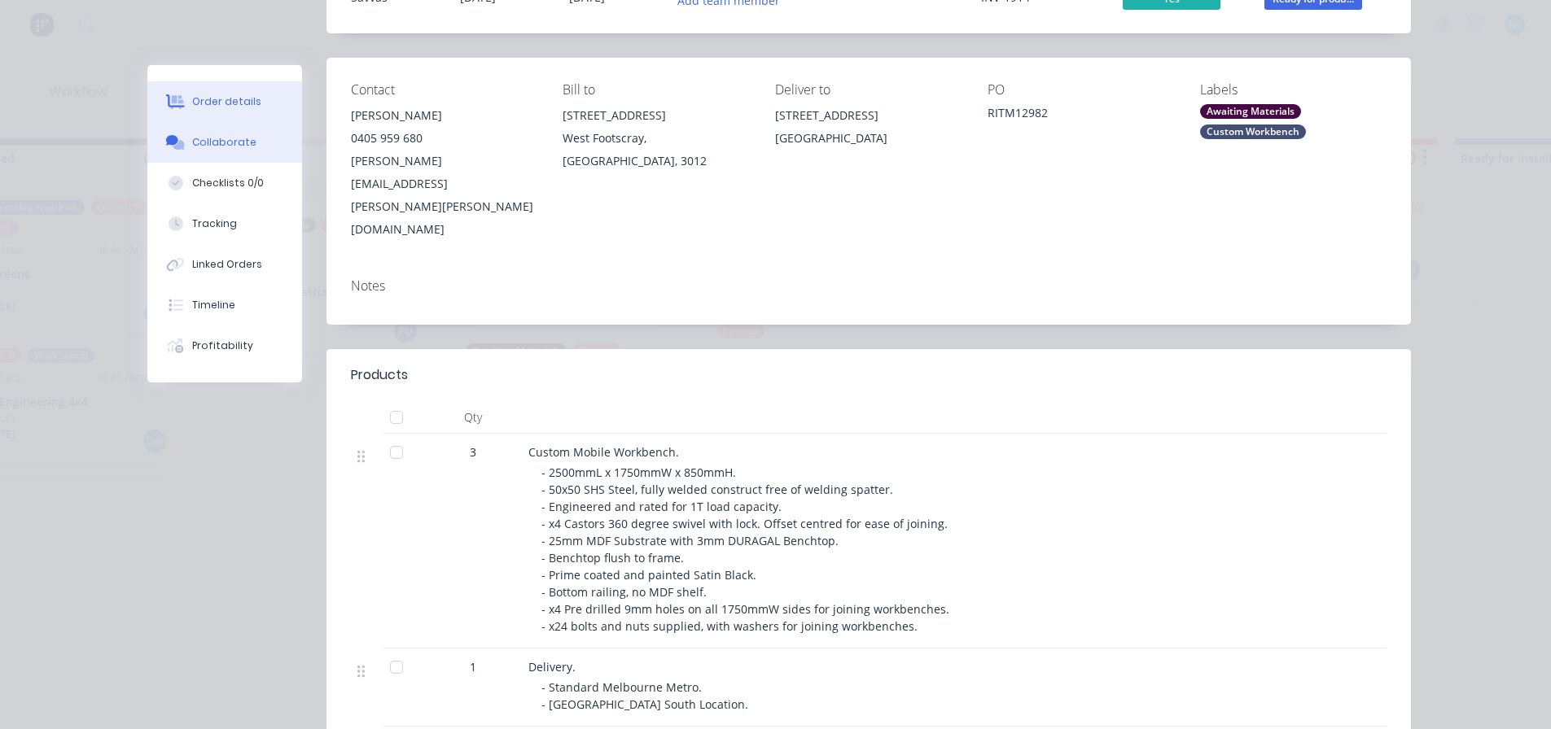
click at [270, 123] on button "Collaborate" at bounding box center [224, 142] width 155 height 41
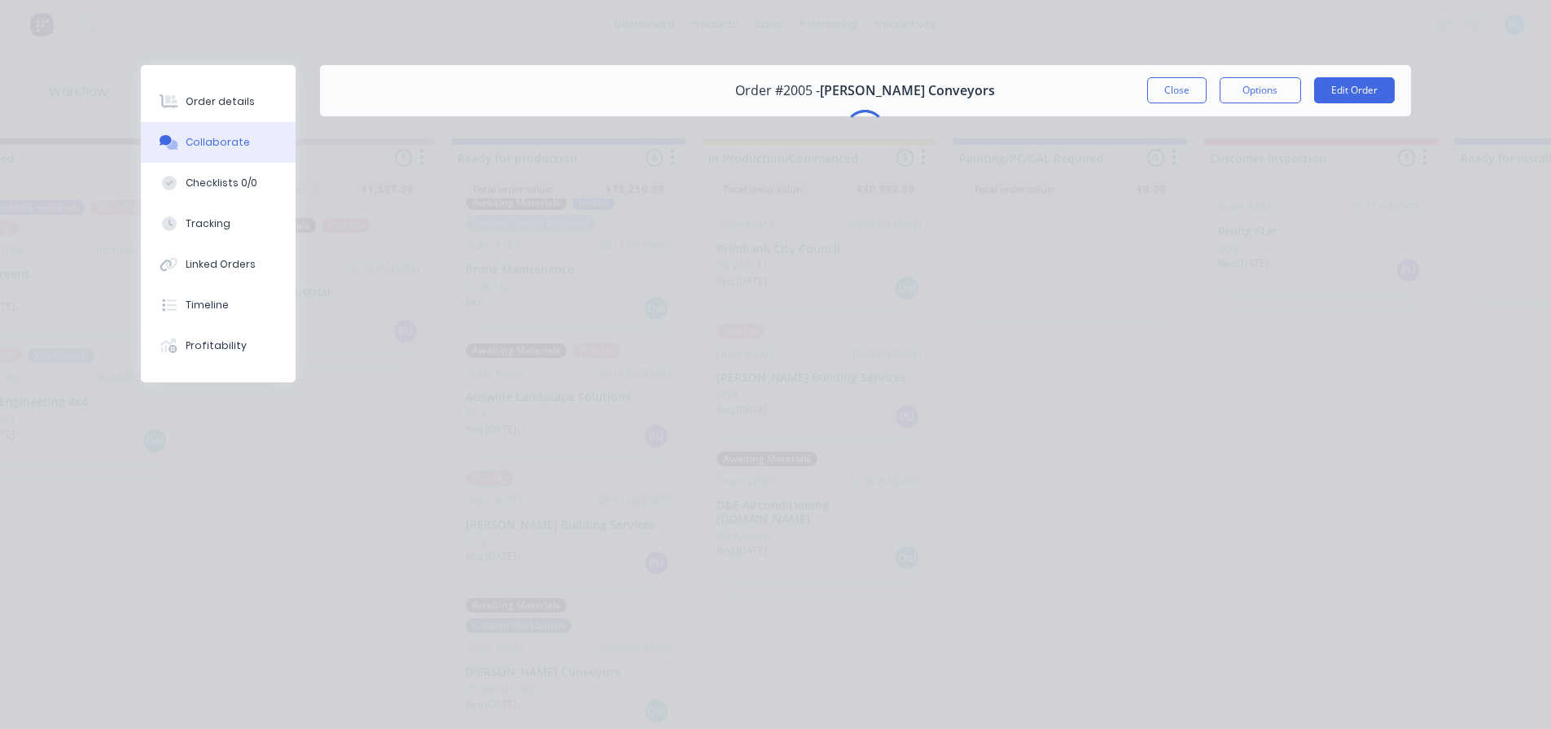
scroll to position [0, 0]
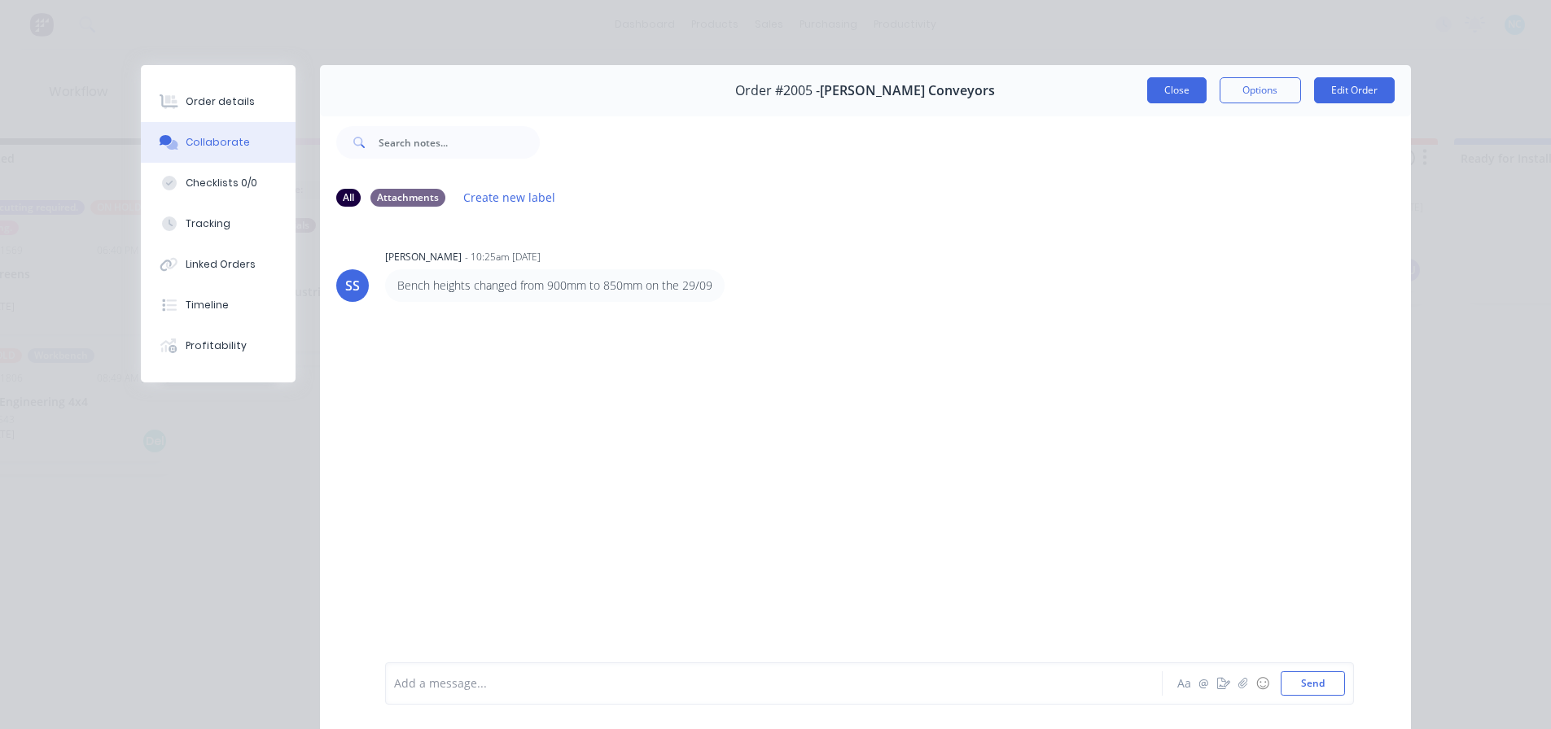
drag, startPoint x: 1211, startPoint y: 89, endPoint x: 1196, endPoint y: 88, distance: 15.5
click at [1211, 90] on div "Close Options Edit Order" at bounding box center [1270, 90] width 247 height 26
click at [1196, 88] on button "Close" at bounding box center [1176, 90] width 59 height 26
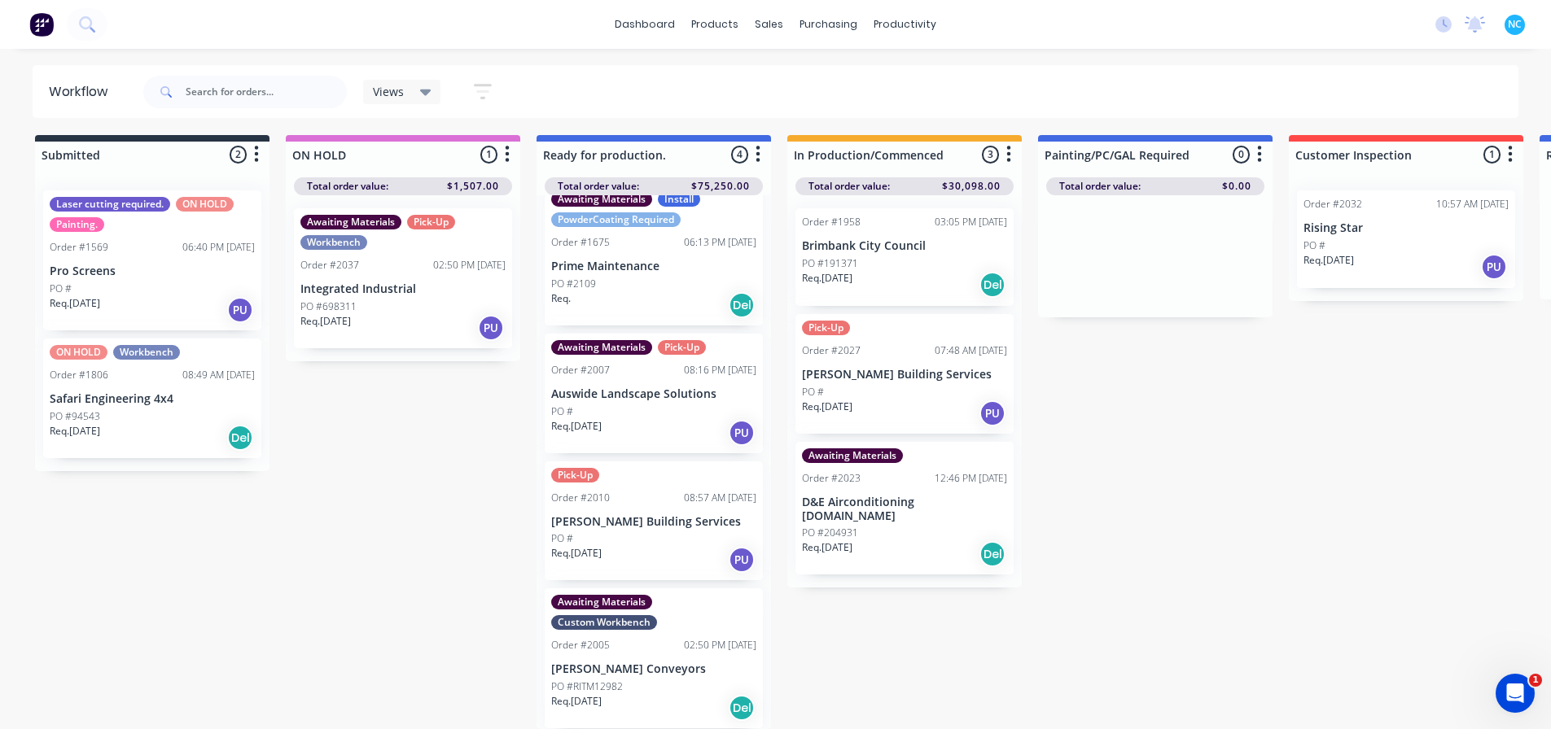
scroll to position [15, 0]
